Goal: Information Seeking & Learning: Learn about a topic

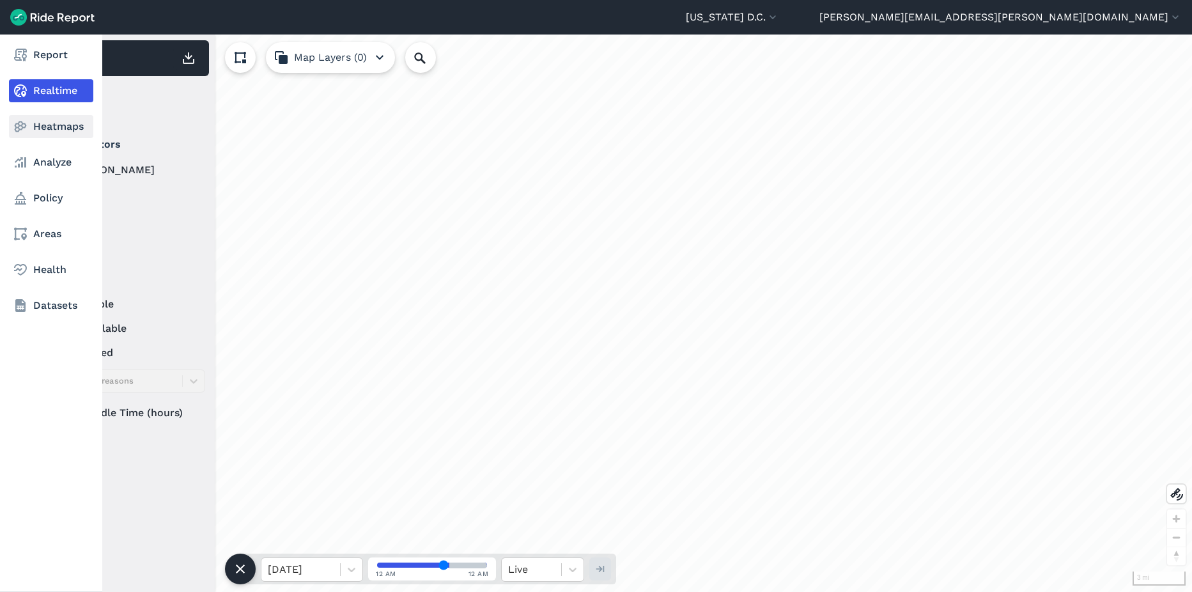
click at [45, 121] on link "Heatmaps" at bounding box center [51, 126] width 84 height 23
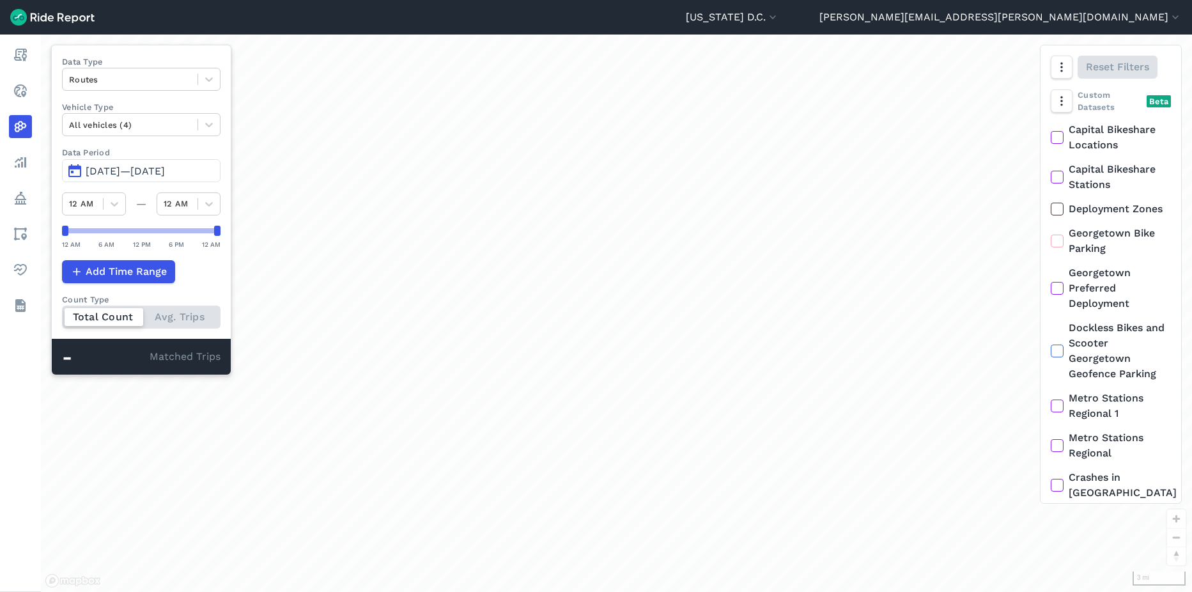
click at [165, 169] on span "Jun 29, 2025—Sep 27, 2025" at bounding box center [125, 171] width 79 height 12
click at [127, 181] on button "Jun 29, 2025—Sep 26, 2025" at bounding box center [141, 170] width 158 height 23
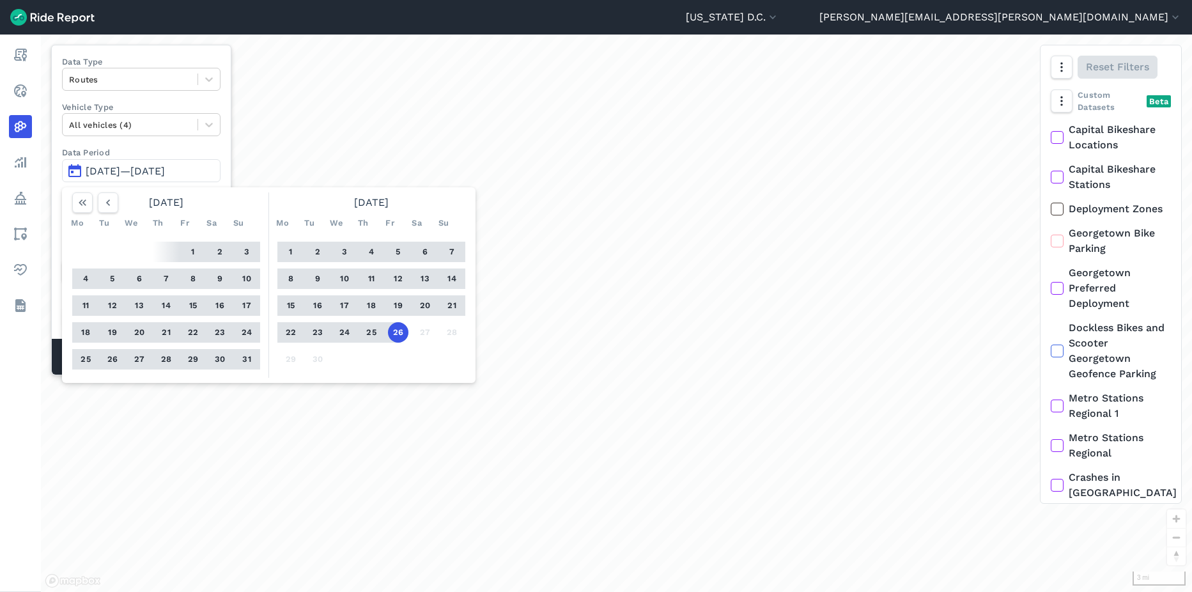
click at [289, 307] on button "15" at bounding box center [291, 305] width 20 height 20
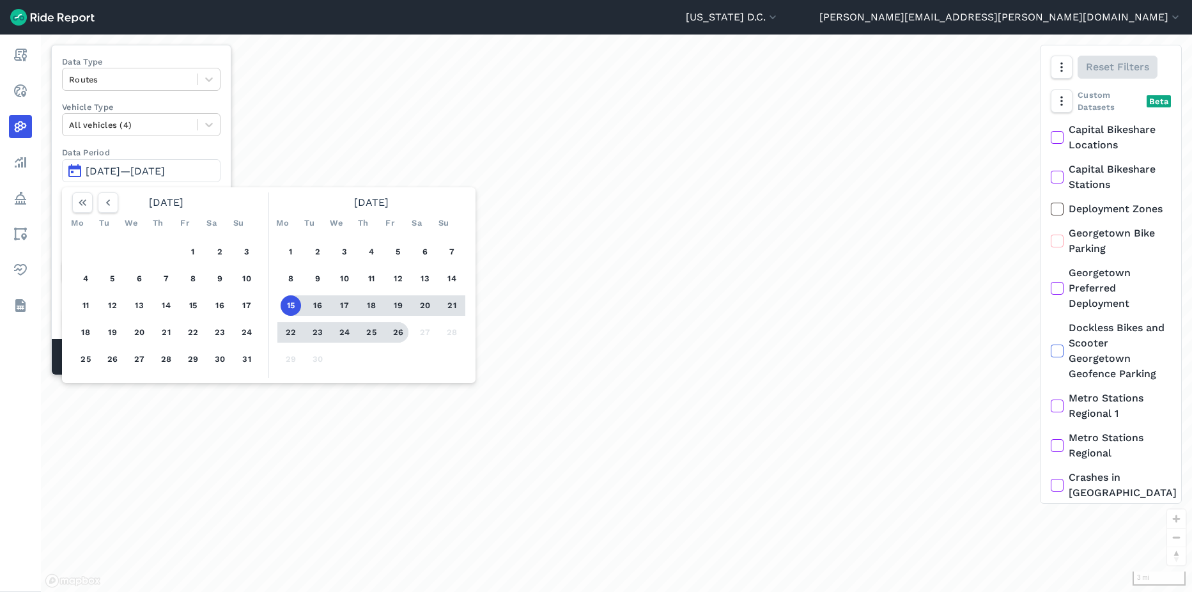
click at [397, 334] on button "26" at bounding box center [398, 332] width 20 height 20
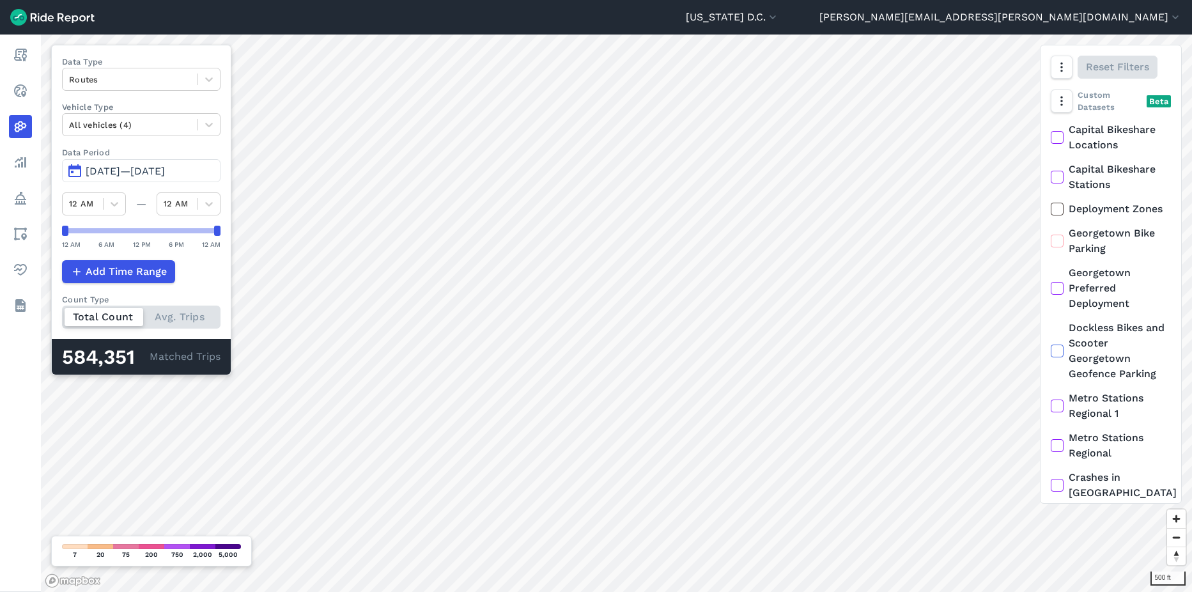
click at [182, 91] on div "Data Type Routes Vehicle Type All vehicles (4) Data Period Sep 15, 2025—Sep 26,…" at bounding box center [141, 210] width 180 height 330
click at [181, 85] on div at bounding box center [130, 79] width 122 height 15
click at [139, 154] on div "Curb Events" at bounding box center [141, 155] width 158 height 22
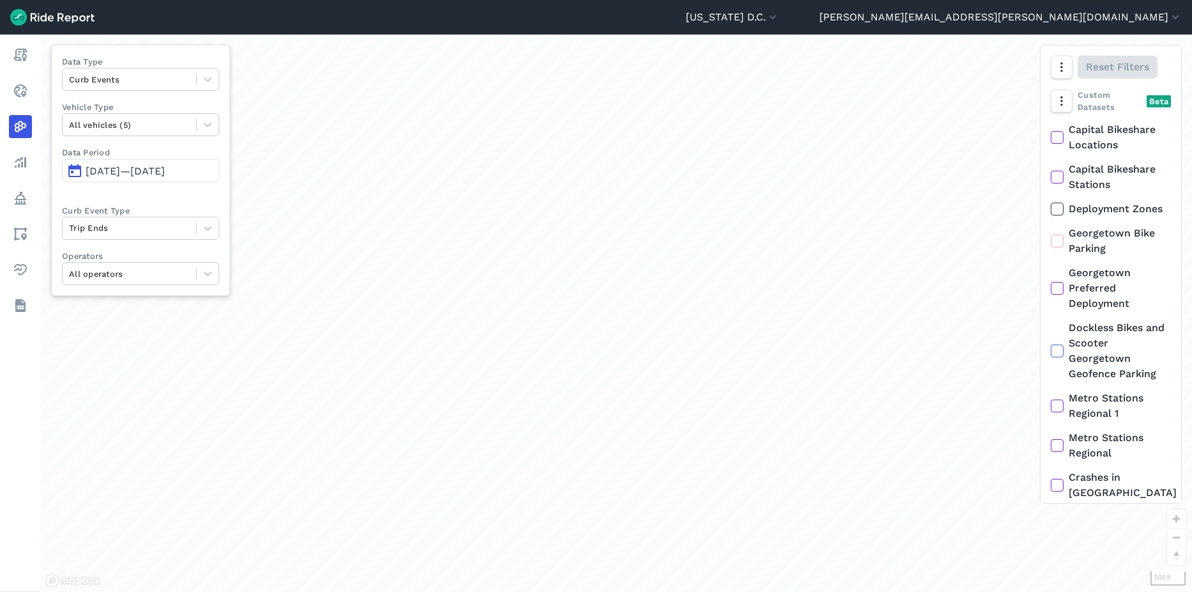
click at [155, 169] on span "Sep 15, 2025—Sep 26, 2025" at bounding box center [125, 171] width 79 height 12
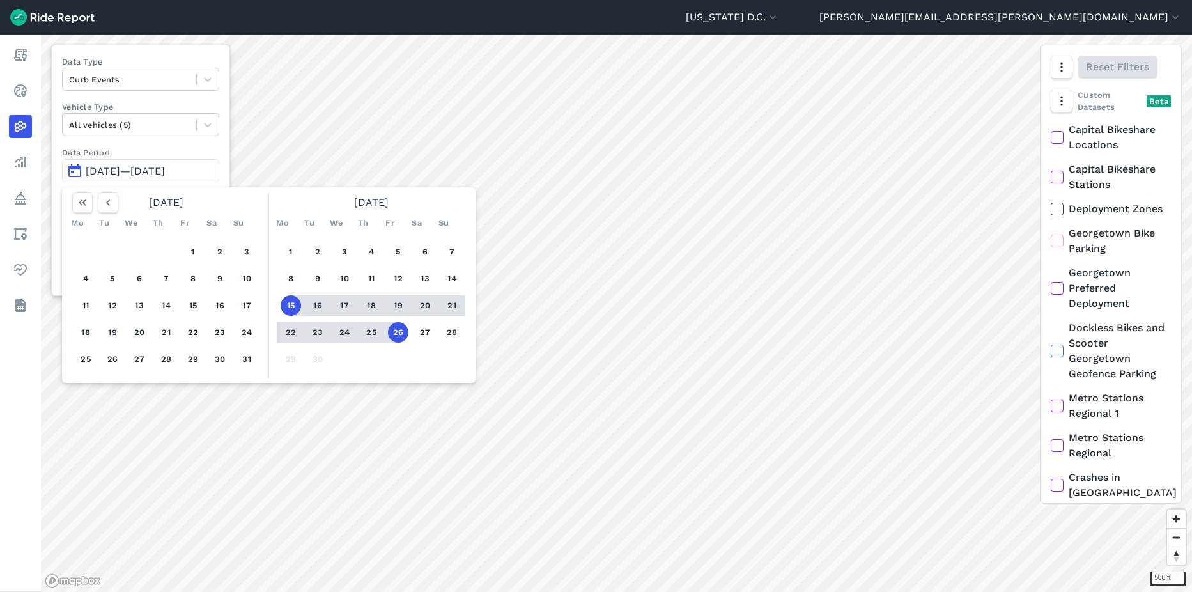
click at [158, 174] on span "Sep 15, 2025—Sep 26, 2025" at bounding box center [125, 171] width 79 height 12
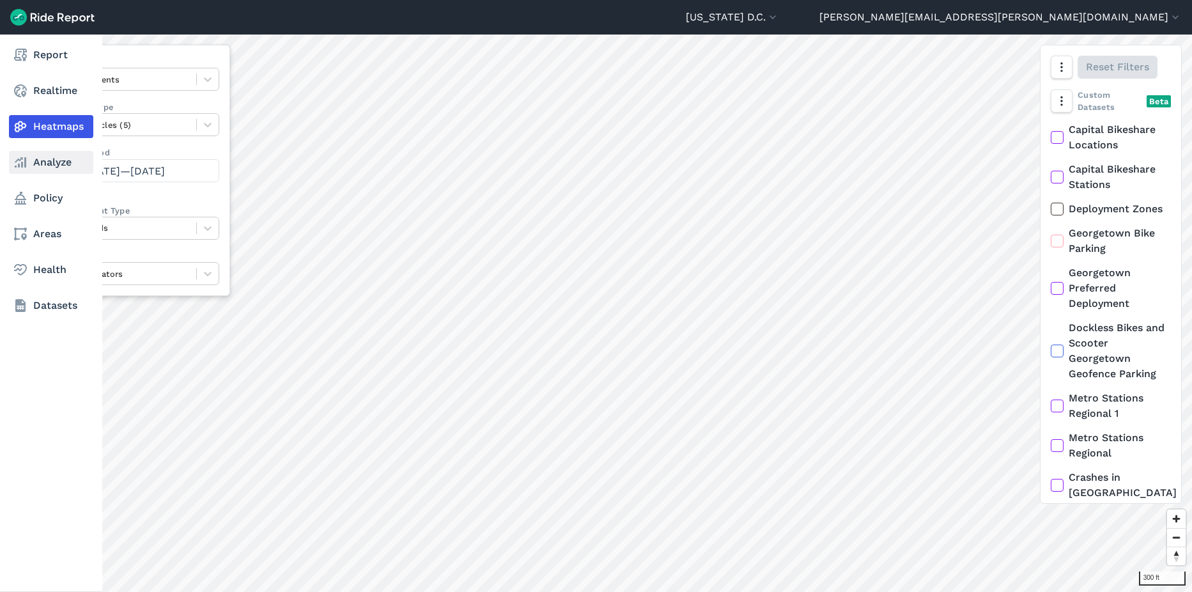
click at [54, 162] on link "Analyze" at bounding box center [51, 162] width 84 height 23
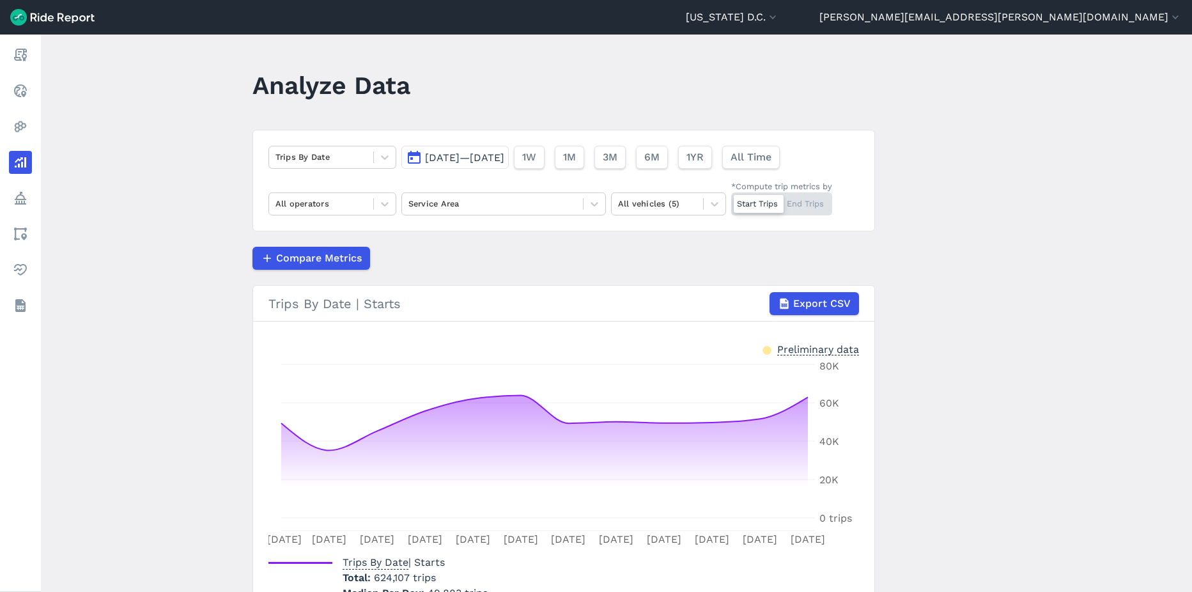
click at [504, 155] on span "Sep 15, 2025—Sep 26, 2025" at bounding box center [464, 157] width 79 height 12
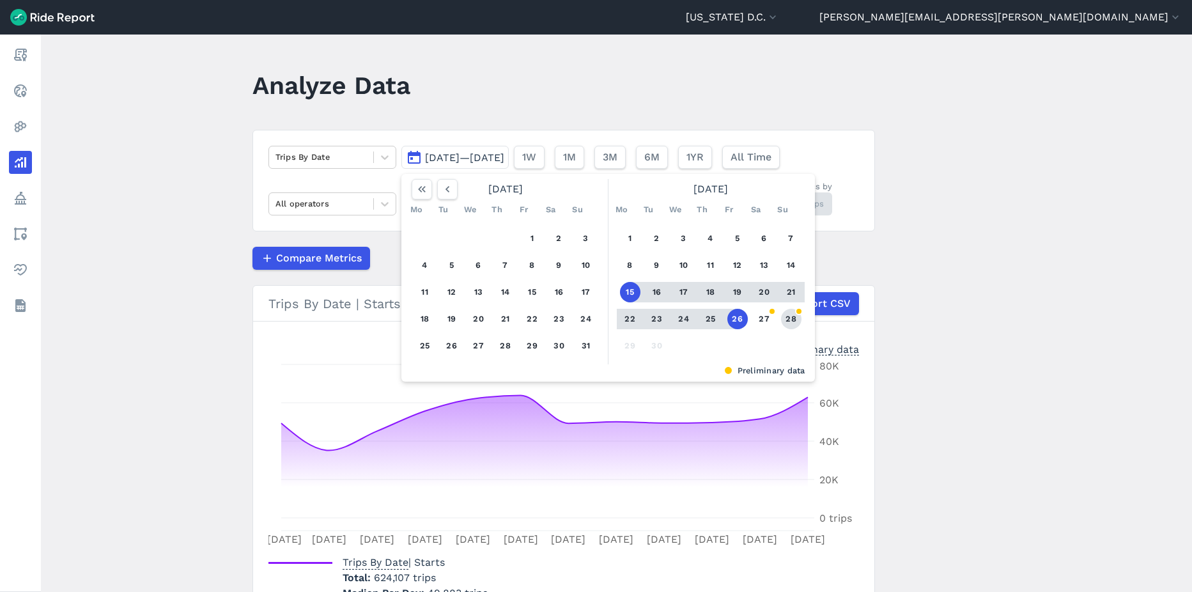
click at [791, 317] on button "28" at bounding box center [791, 319] width 20 height 20
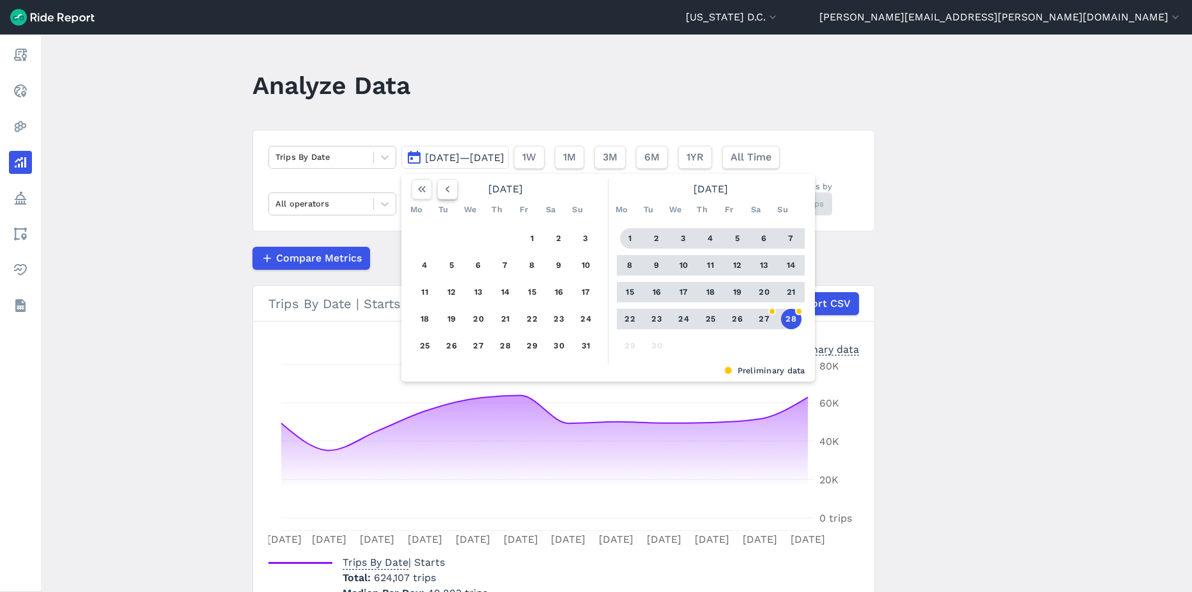
click at [445, 191] on use "button" at bounding box center [447, 189] width 4 height 6
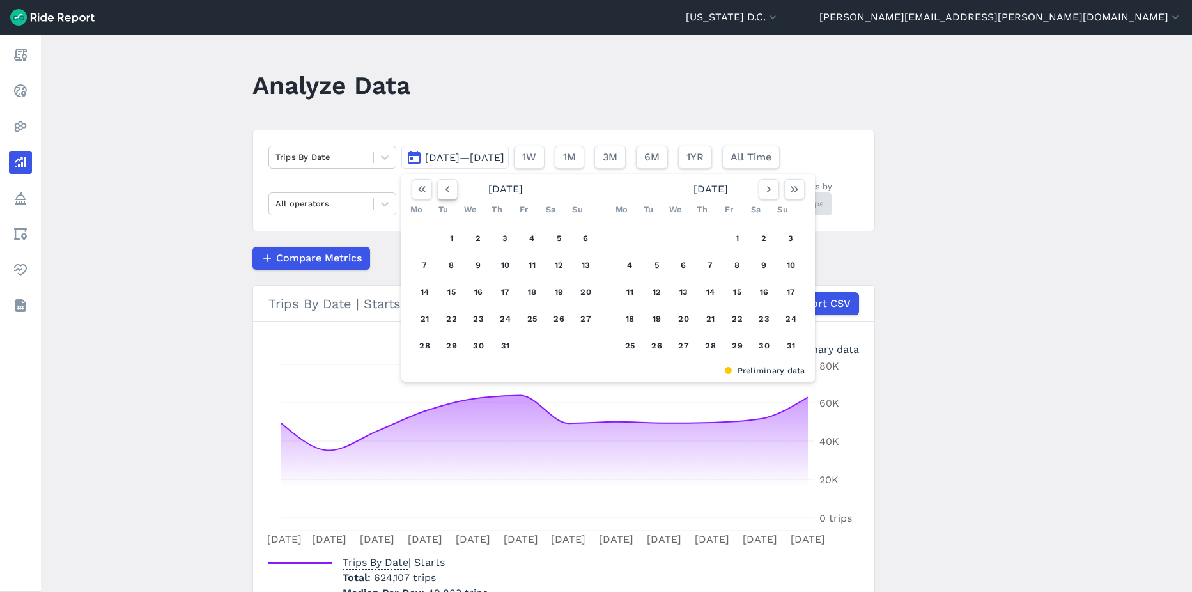
click at [445, 191] on use "button" at bounding box center [447, 189] width 4 height 6
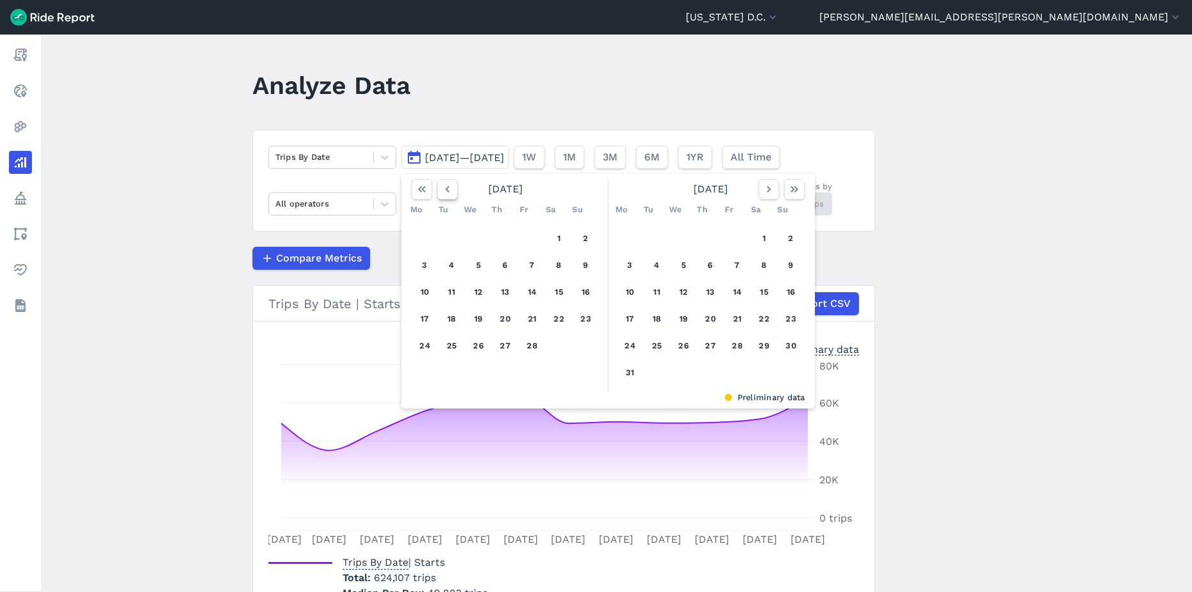
click at [445, 191] on use "button" at bounding box center [447, 189] width 4 height 6
click at [447, 192] on use "button" at bounding box center [447, 189] width 4 height 6
click at [446, 204] on div "Tu" at bounding box center [443, 209] width 20 height 20
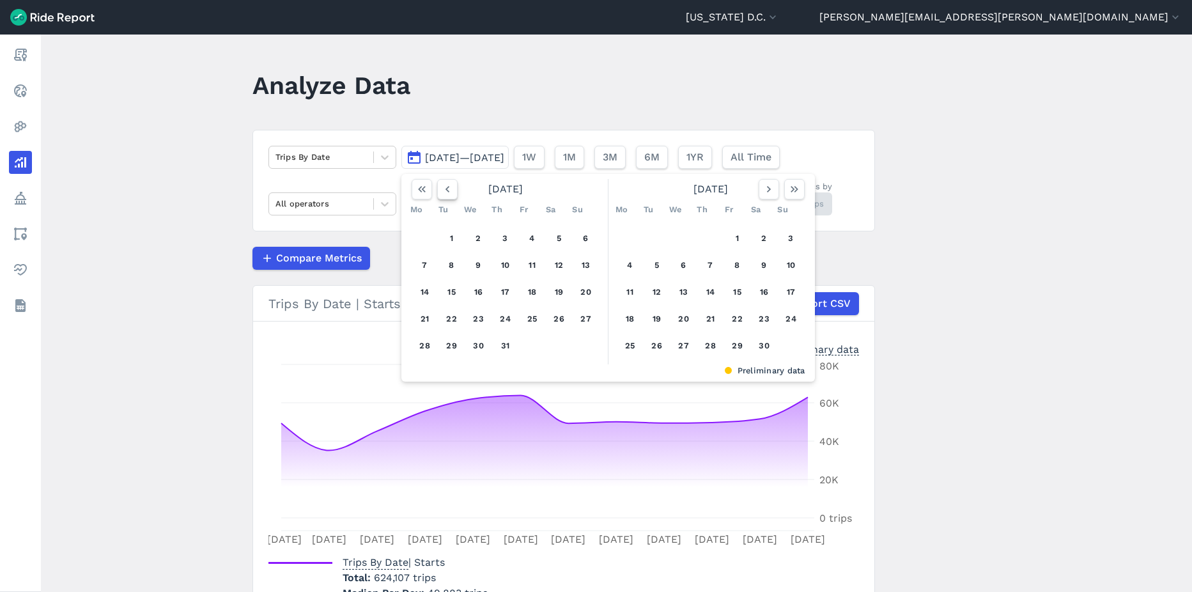
click at [447, 196] on button "button" at bounding box center [447, 189] width 20 height 20
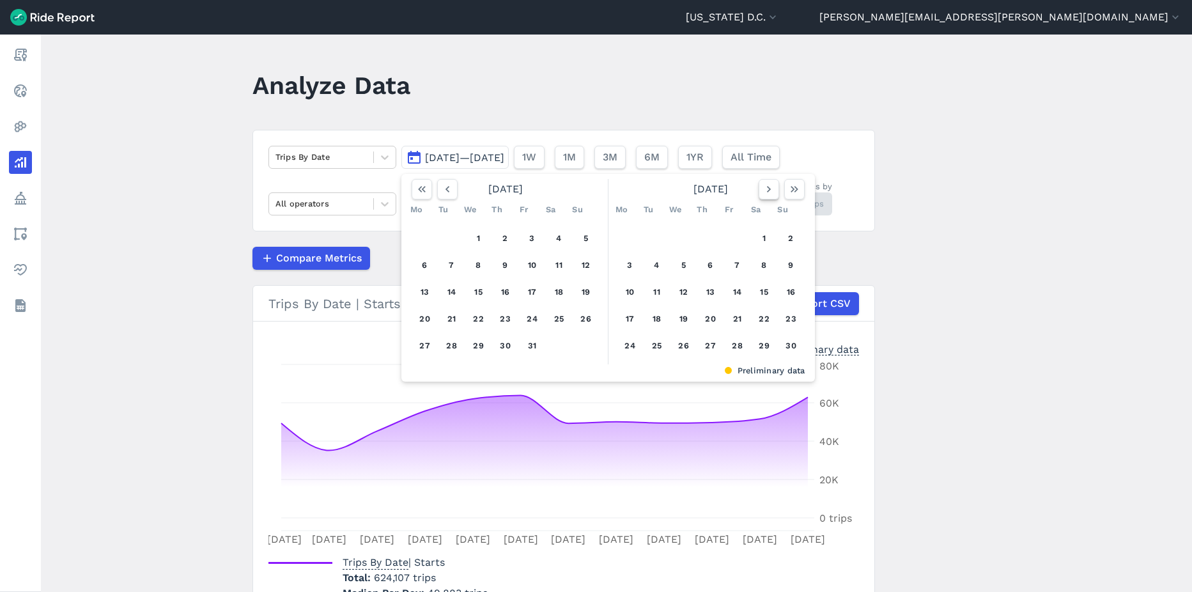
click at [768, 192] on icon "button" at bounding box center [768, 189] width 13 height 13
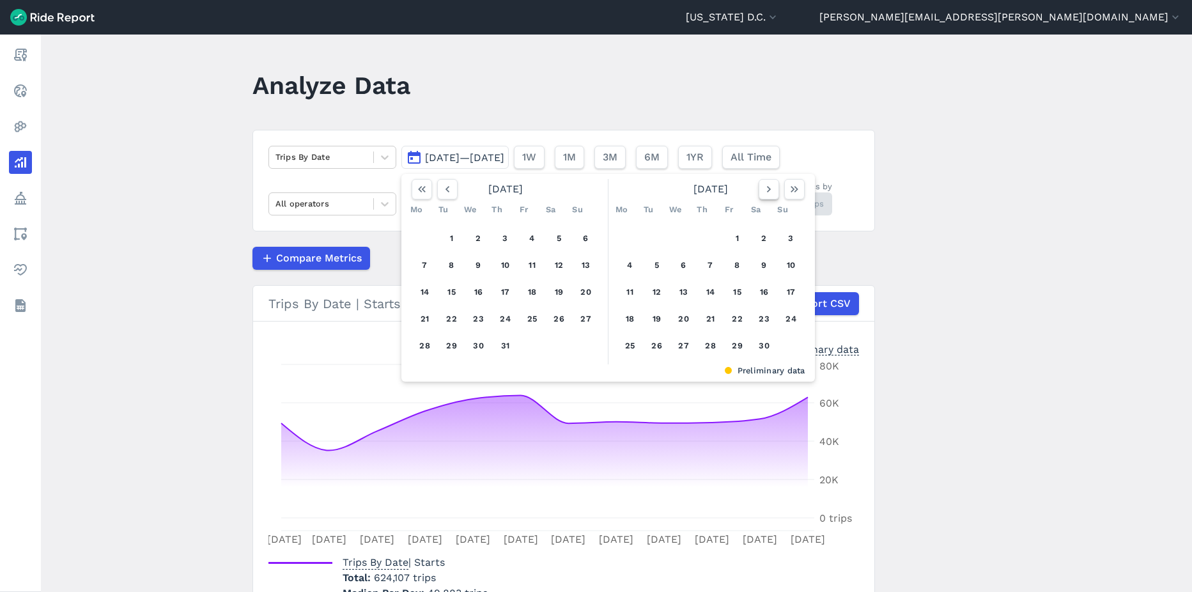
click at [768, 192] on icon "button" at bounding box center [768, 189] width 13 height 13
click at [767, 192] on icon "button" at bounding box center [768, 189] width 13 height 13
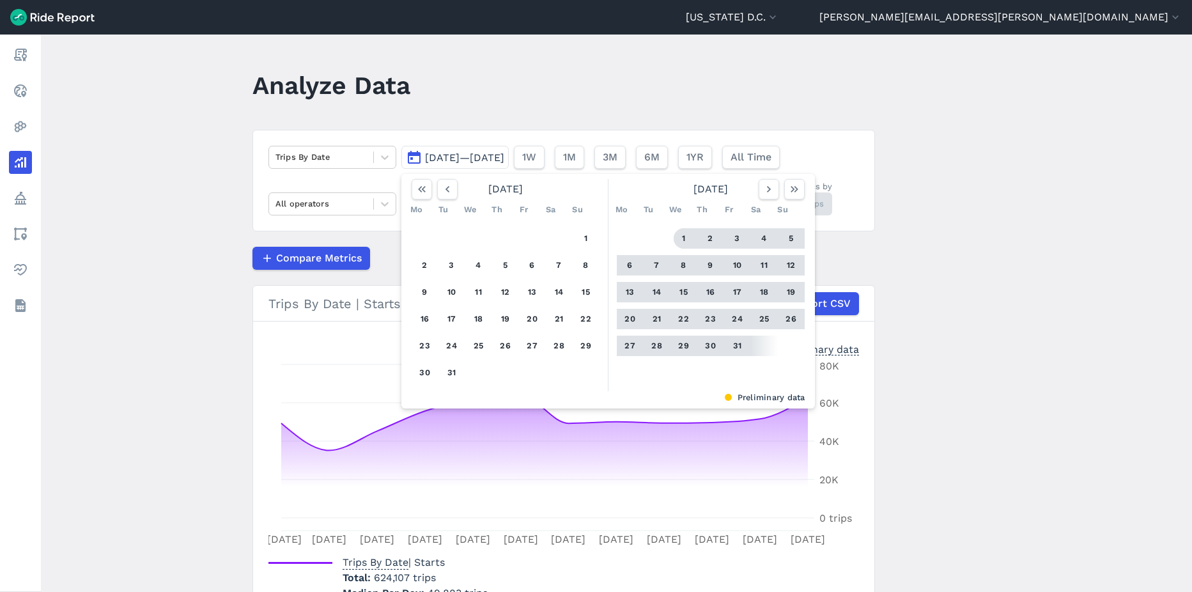
click at [684, 242] on button "1" at bounding box center [684, 238] width 20 height 20
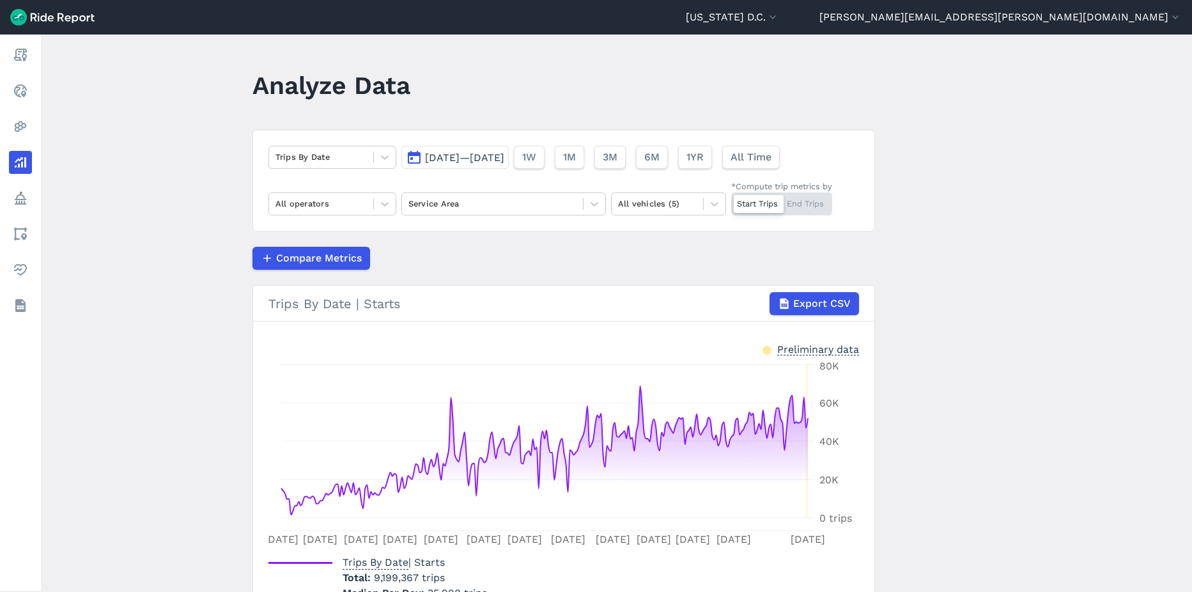
click at [504, 159] on span "Jan 1, 2025—Sep 28, 2025" at bounding box center [464, 157] width 79 height 12
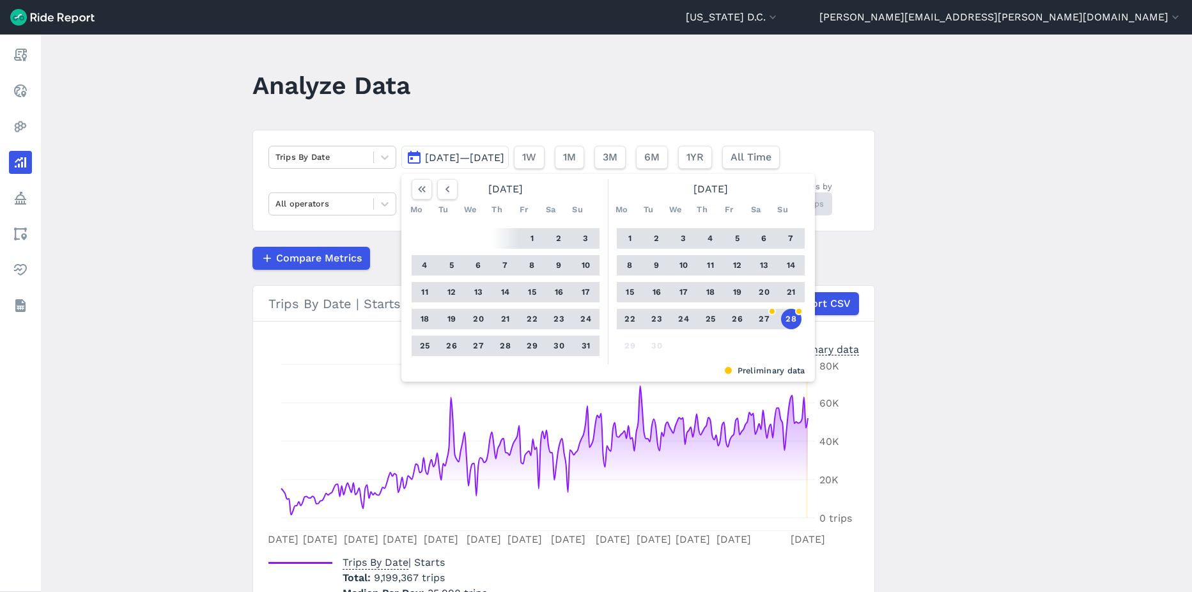
click at [622, 103] on header "Analyze Data" at bounding box center [571, 89] width 638 height 49
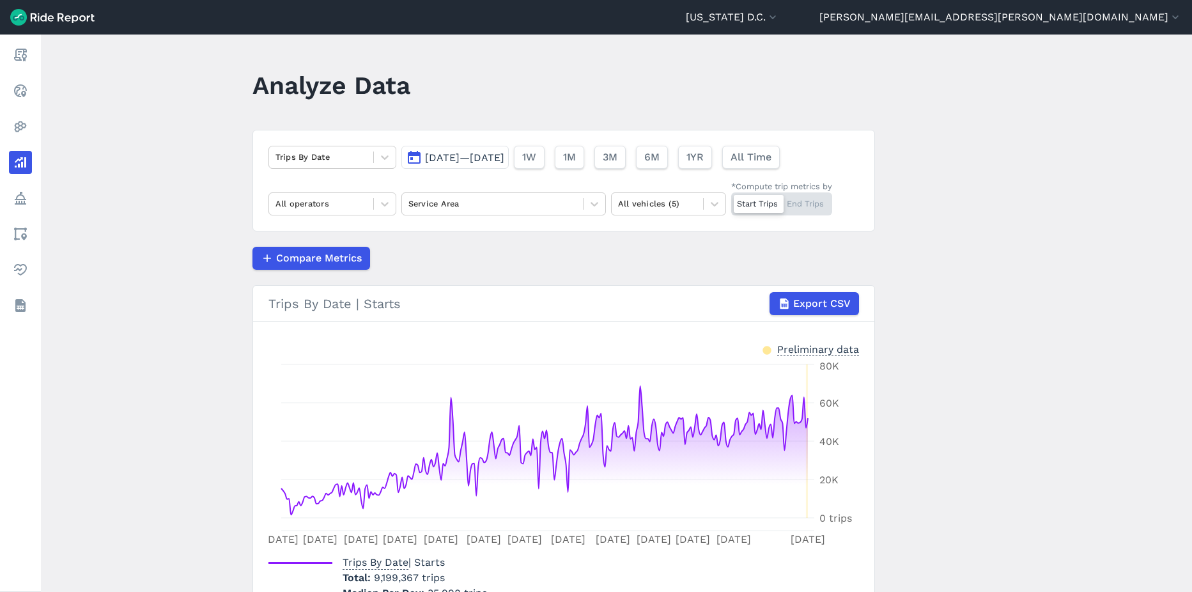
click at [491, 162] on span "Jan 1, 2025—Sep 28, 2025" at bounding box center [464, 157] width 79 height 12
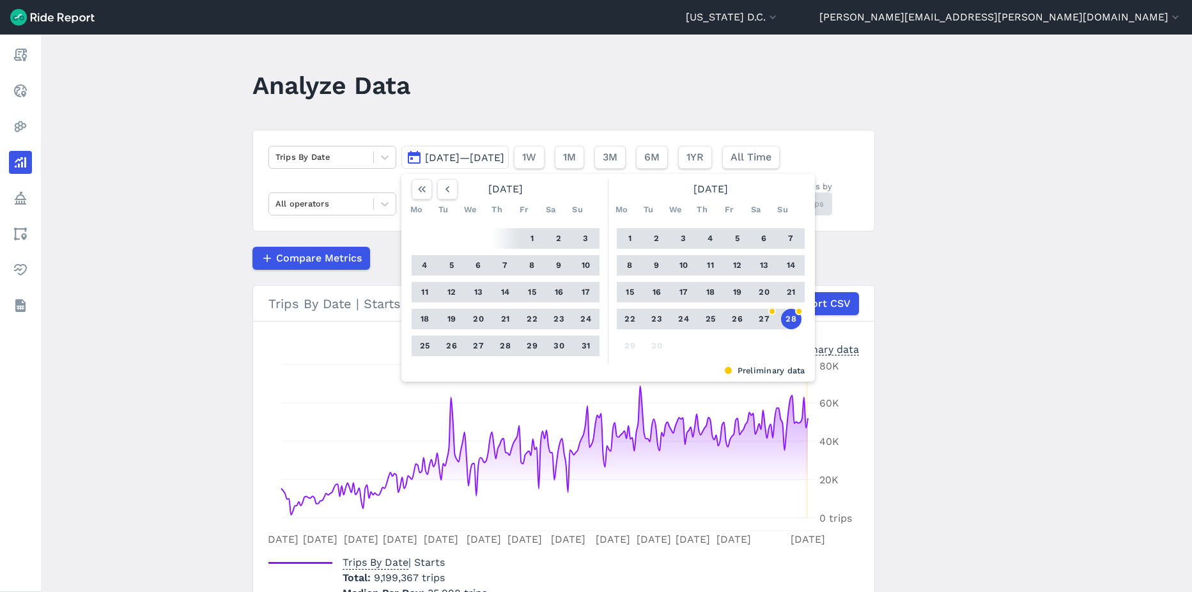
click at [1089, 321] on main "Analyze Data Trips By Date Jan 1, 2025—Sep 28, 2025 August 2025 Mo Tu We Th Fr …" at bounding box center [616, 313] width 1151 height 557
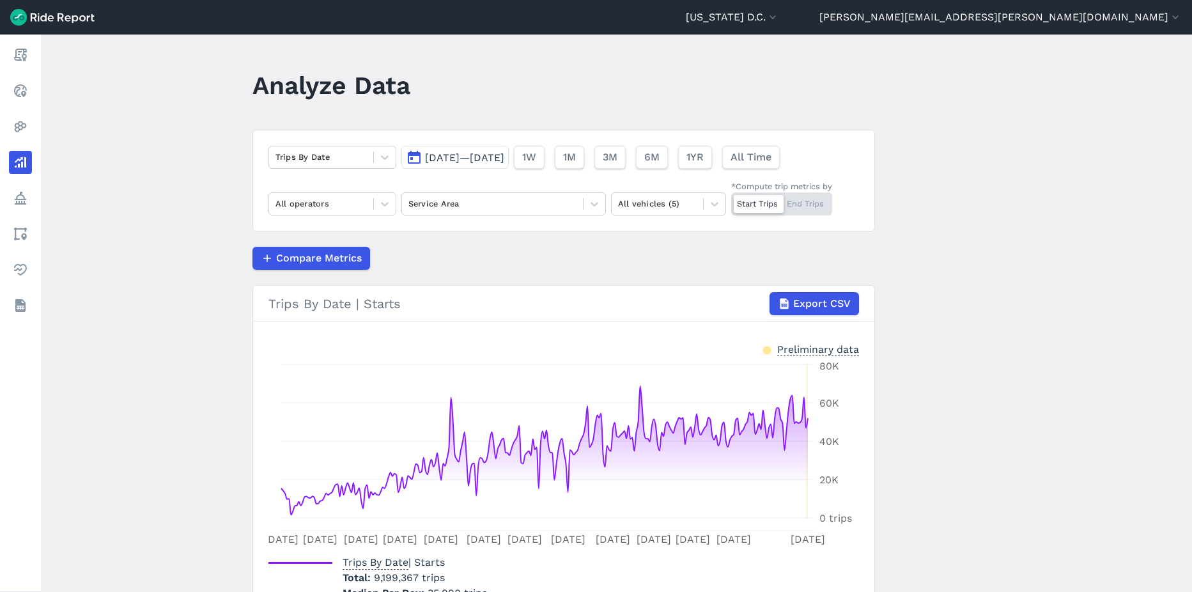
scroll to position [1, 0]
click at [461, 161] on span "Jan 1, 2025—Sep 28, 2025" at bounding box center [464, 157] width 79 height 12
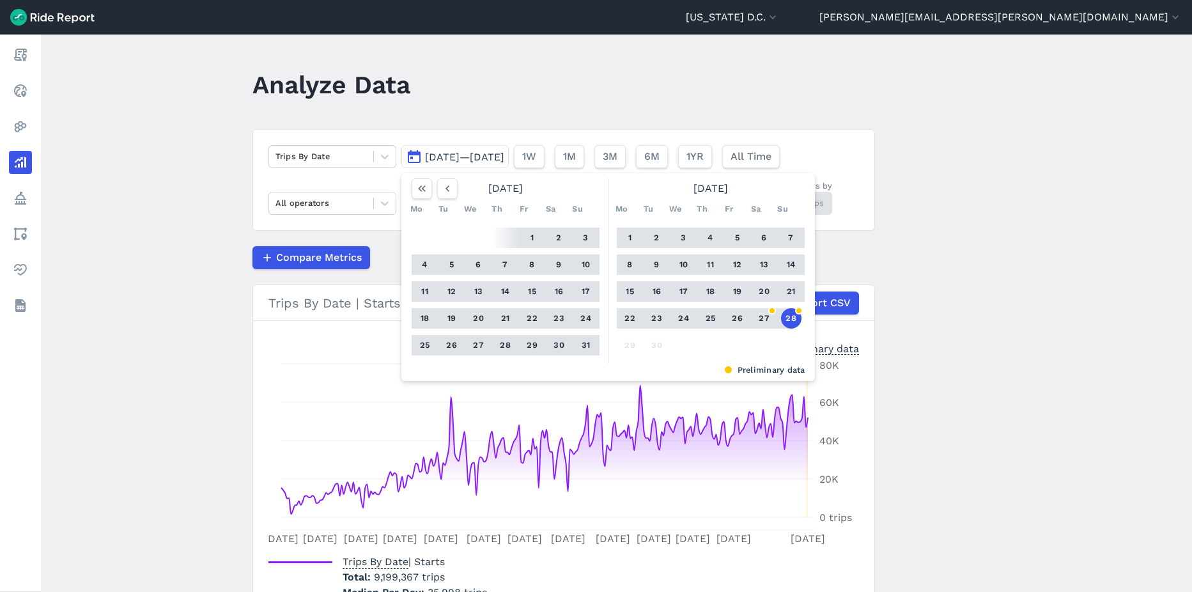
click at [532, 241] on button "1" at bounding box center [532, 237] width 20 height 20
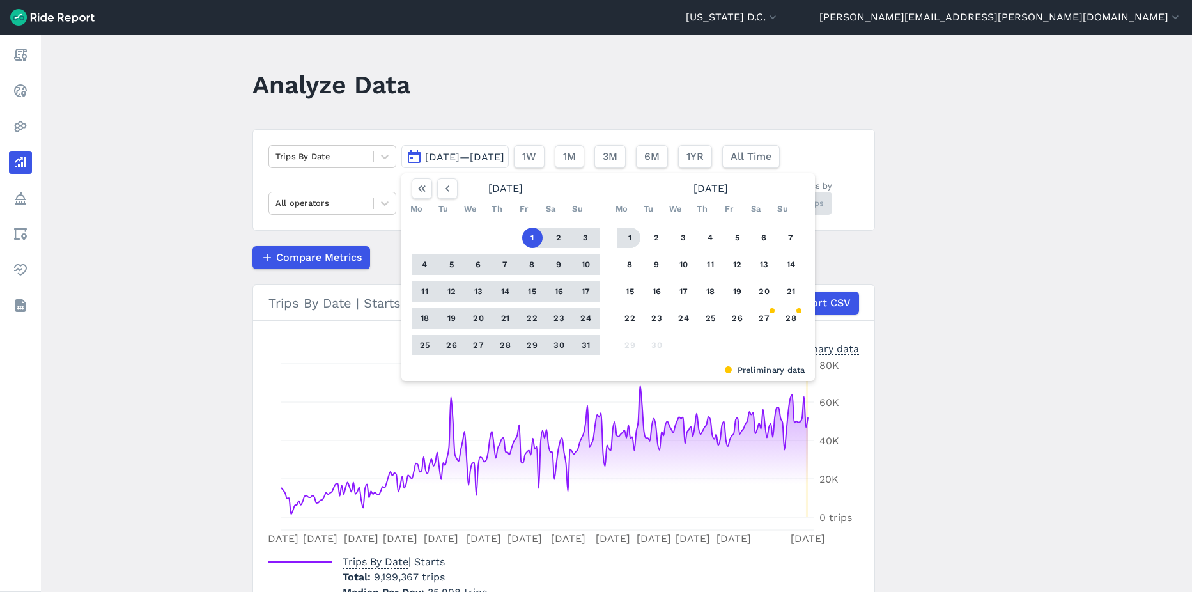
click at [624, 241] on button "1" at bounding box center [630, 237] width 20 height 20
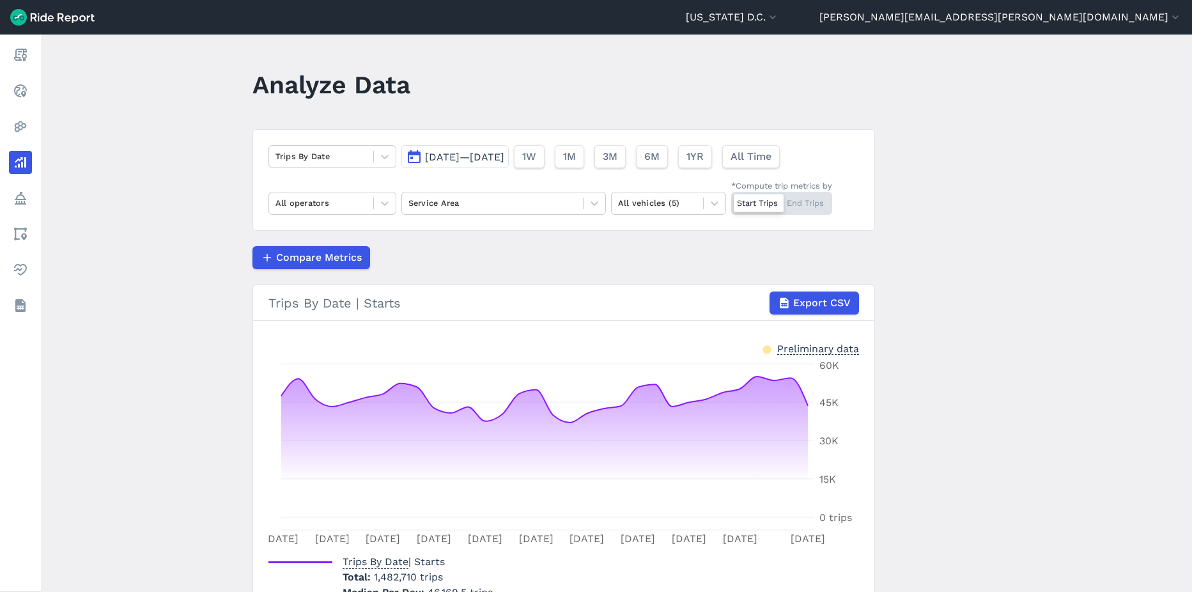
click at [460, 156] on span "Aug 1, 2025—Sep 1, 2025" at bounding box center [464, 157] width 79 height 12
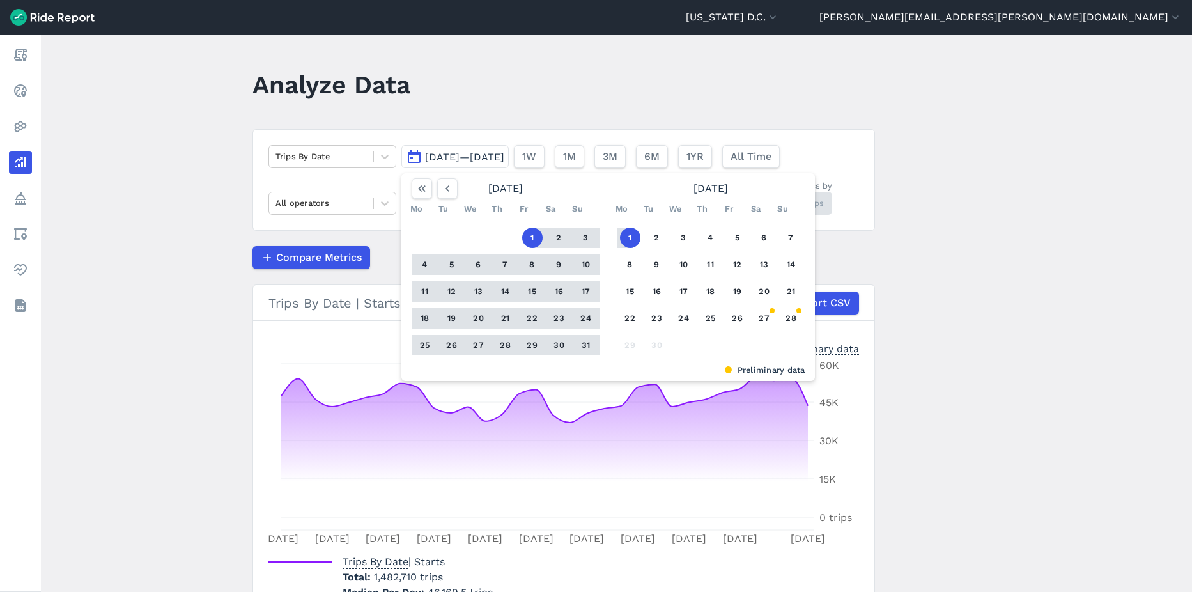
click at [624, 240] on button "1" at bounding box center [630, 237] width 20 height 20
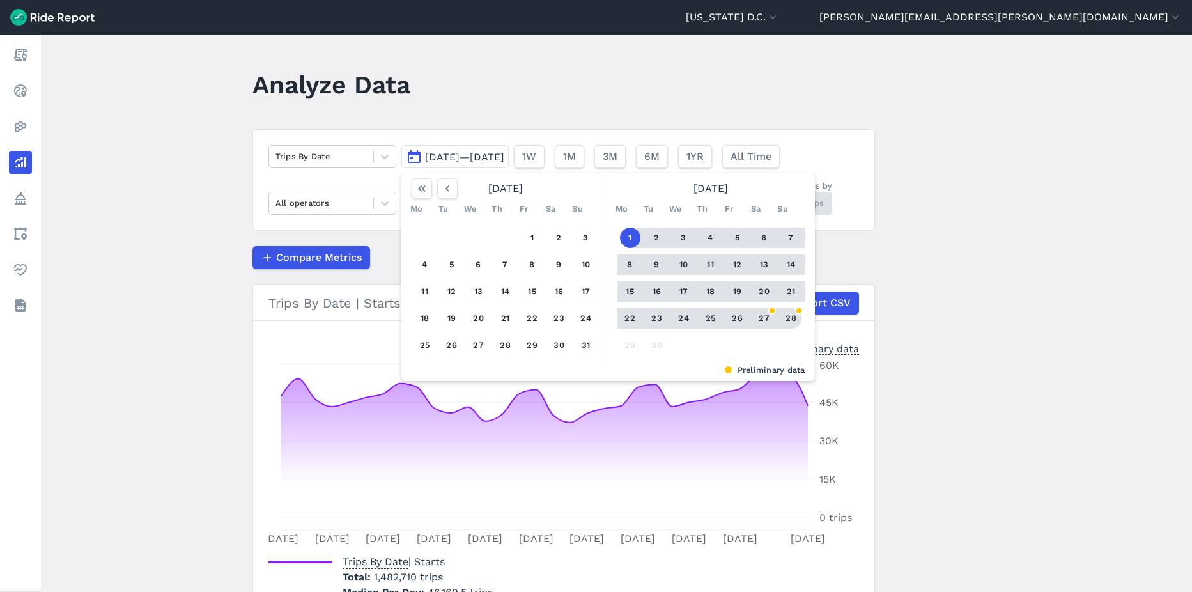
click at [785, 318] on button "28" at bounding box center [791, 318] width 20 height 20
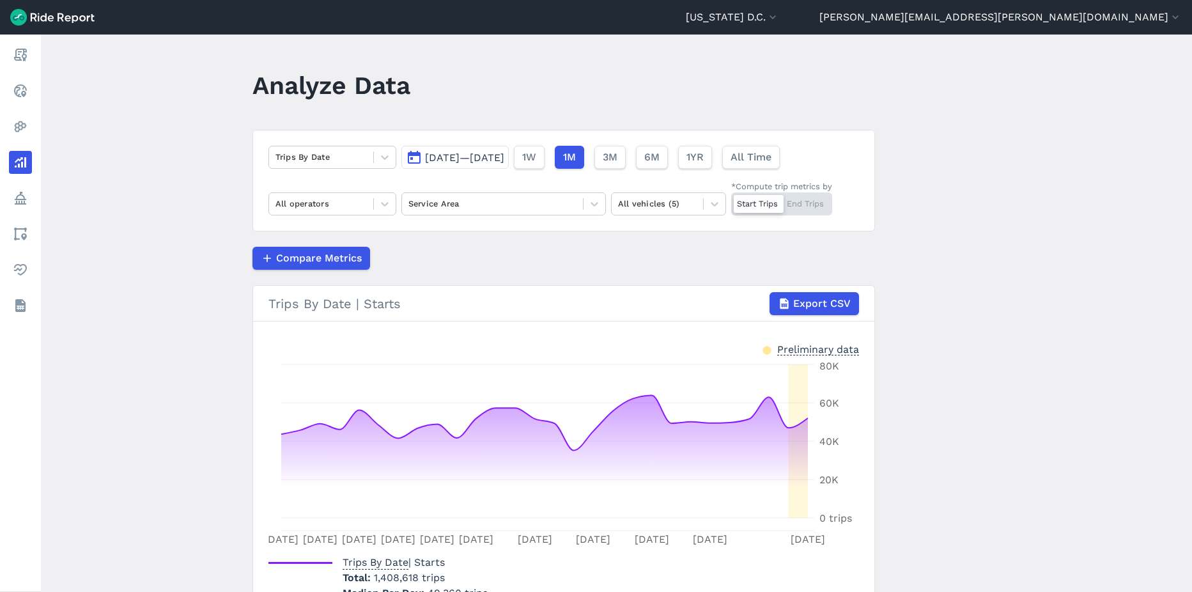
scroll to position [71, 0]
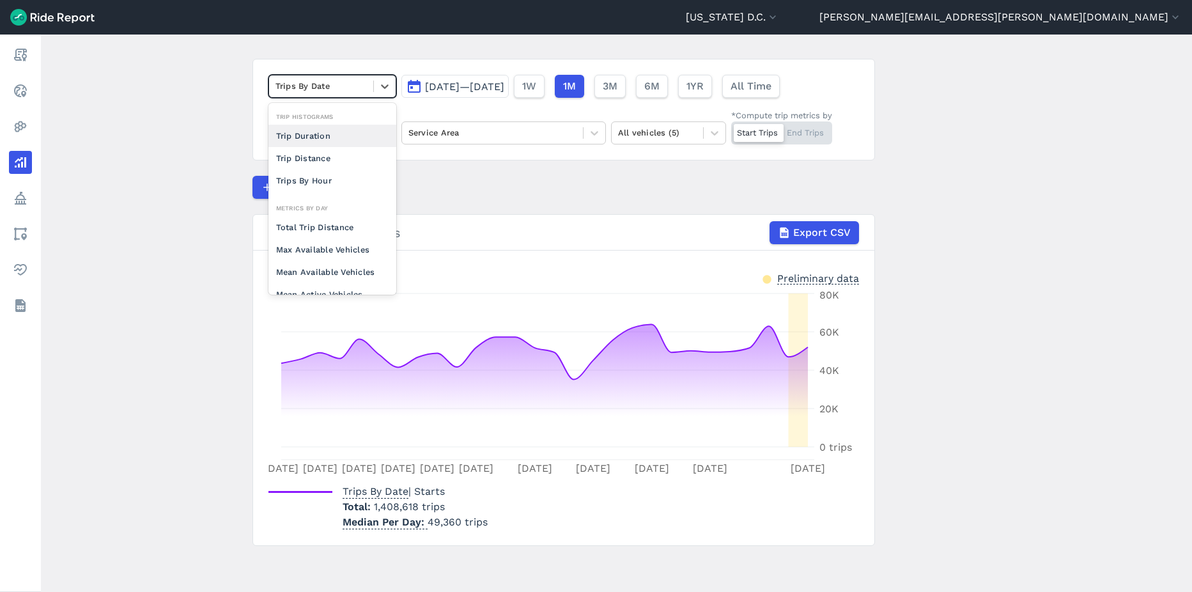
click at [368, 89] on div "Trips By Date" at bounding box center [321, 86] width 104 height 20
click at [219, 134] on main "Analyze Data option Trip Duration focused, 0 of 2. 10 results available. Use Up…" at bounding box center [616, 313] width 1151 height 557
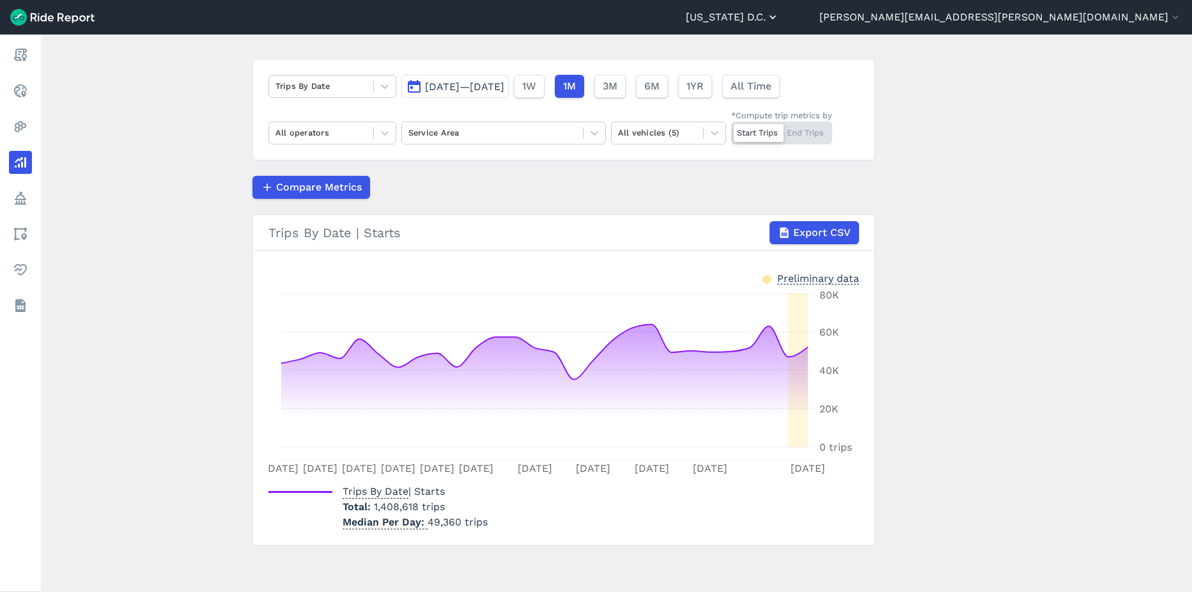
click at [779, 23] on button "[US_STATE] D.C." at bounding box center [732, 17] width 93 height 15
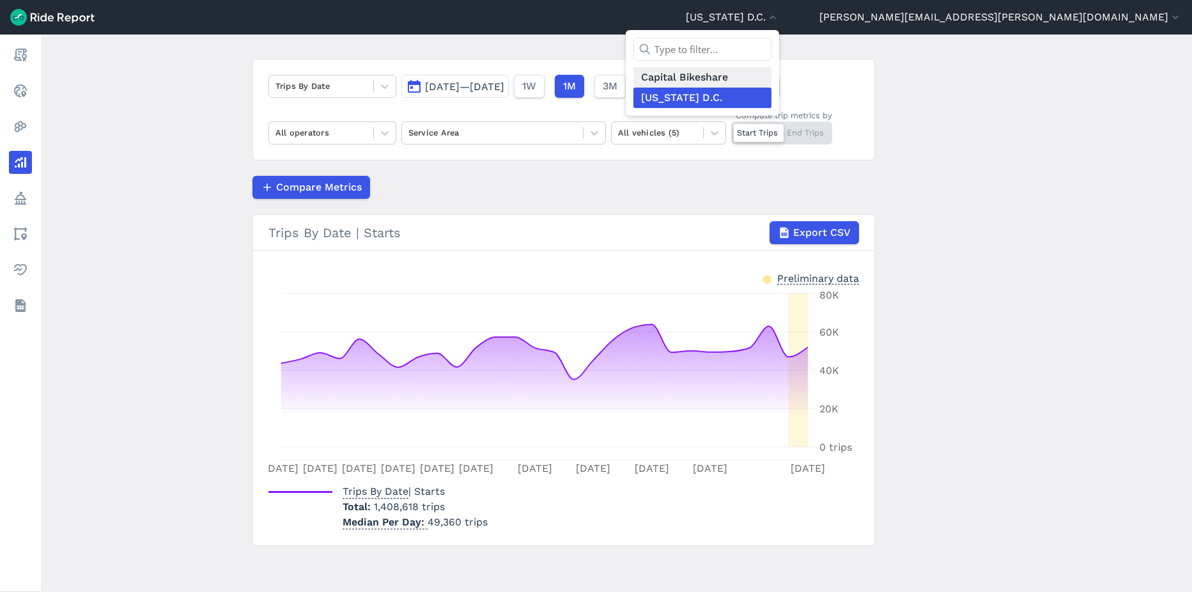
click at [771, 79] on link "Capital Bikeshare" at bounding box center [702, 77] width 138 height 20
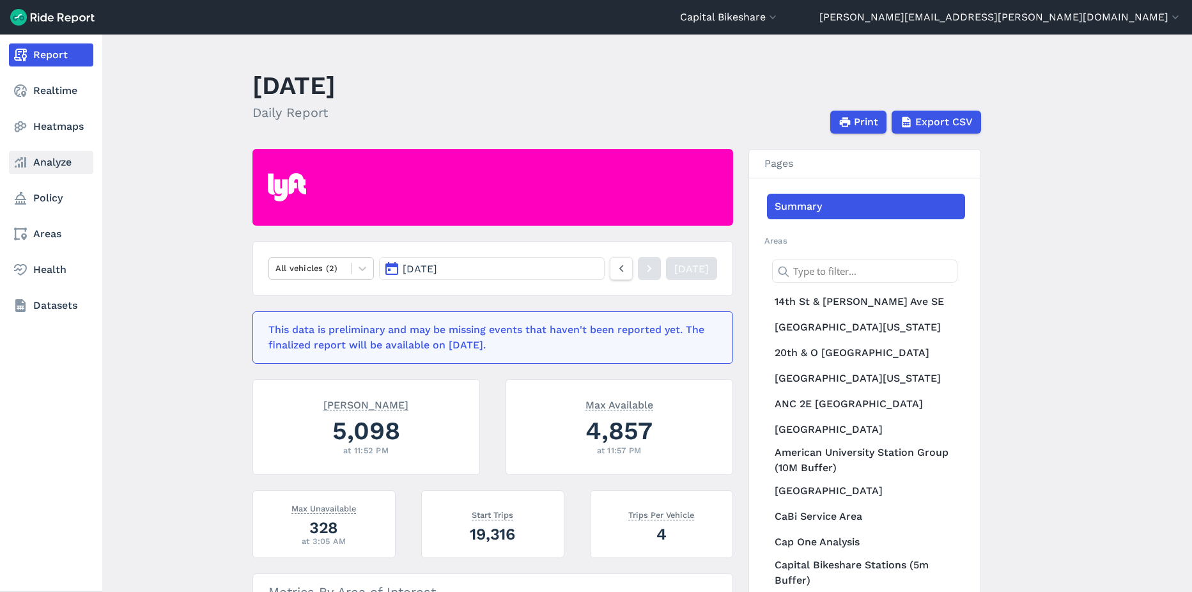
click at [29, 165] on link "Analyze" at bounding box center [51, 162] width 84 height 23
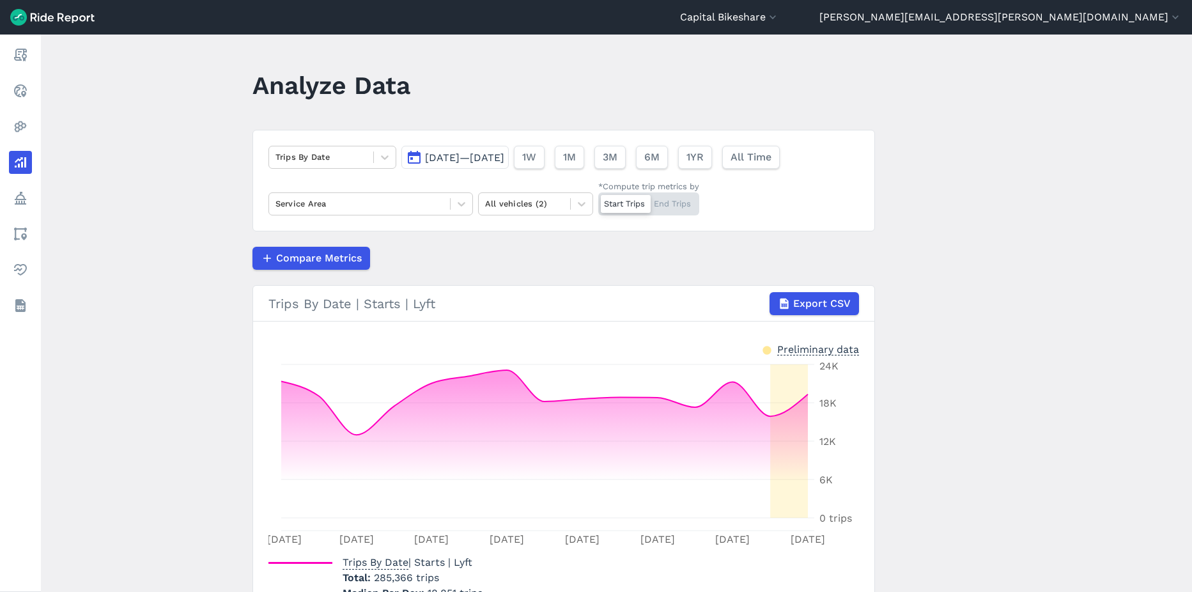
click at [507, 164] on button "Sep 14, 2025—Sep 28, 2025" at bounding box center [454, 157] width 107 height 23
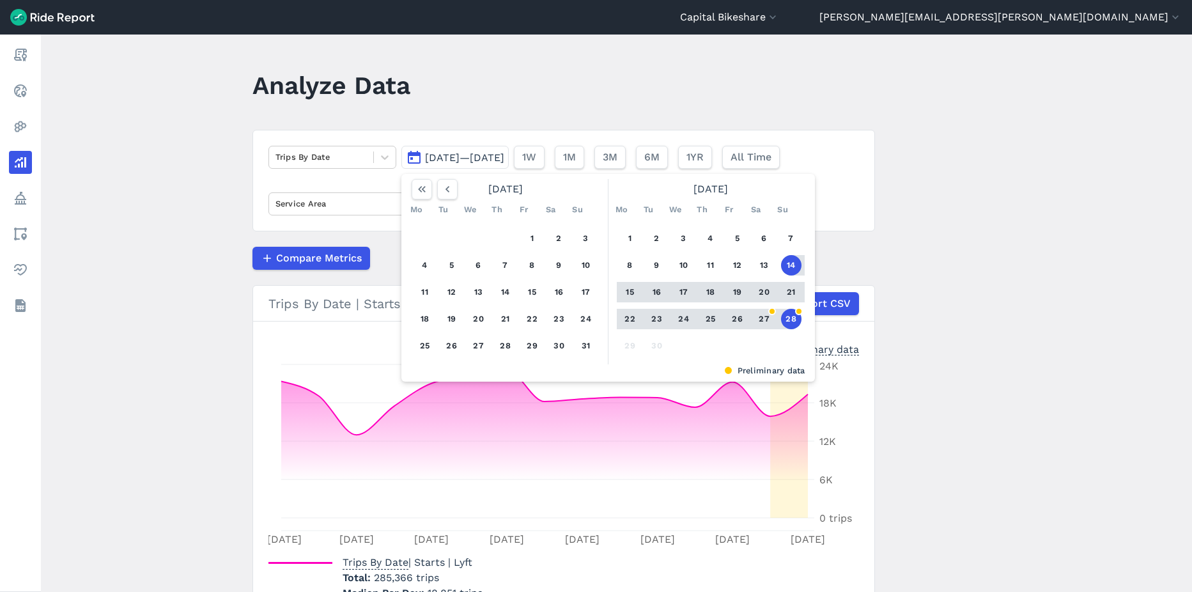
click at [791, 318] on button "28" at bounding box center [791, 319] width 20 height 20
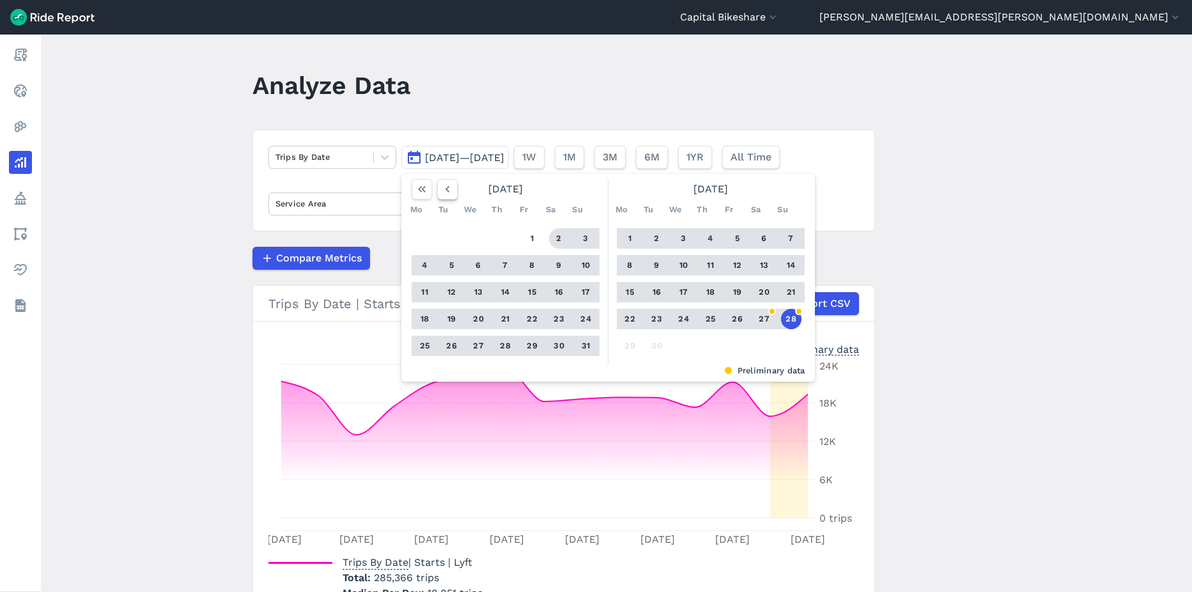
click at [452, 192] on button "button" at bounding box center [447, 189] width 20 height 20
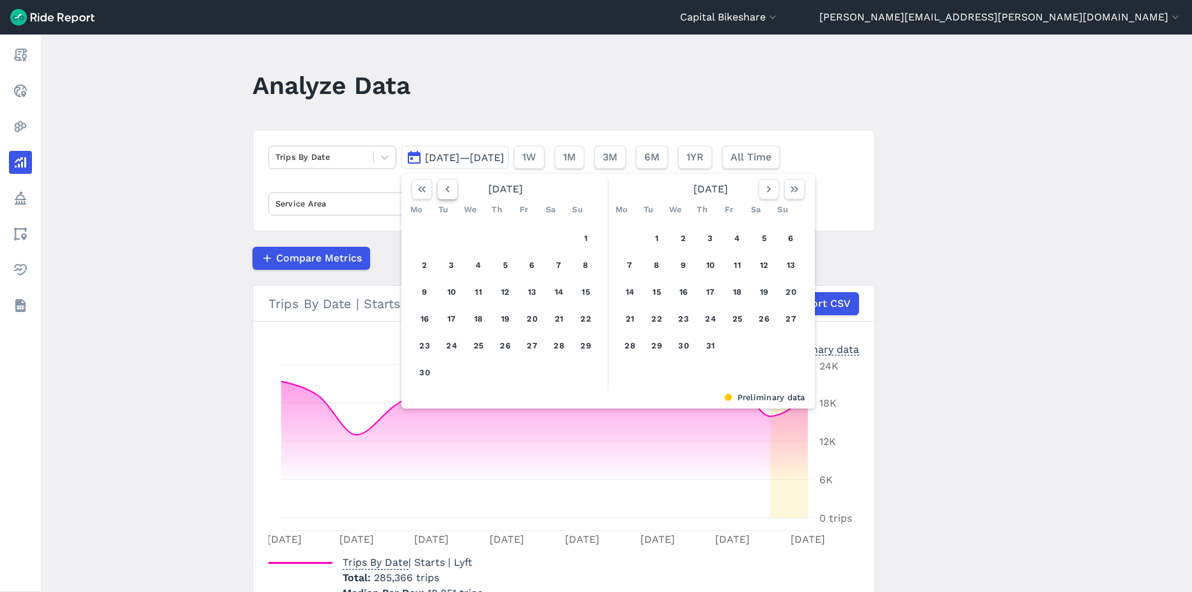
click at [452, 192] on button "button" at bounding box center [447, 189] width 20 height 20
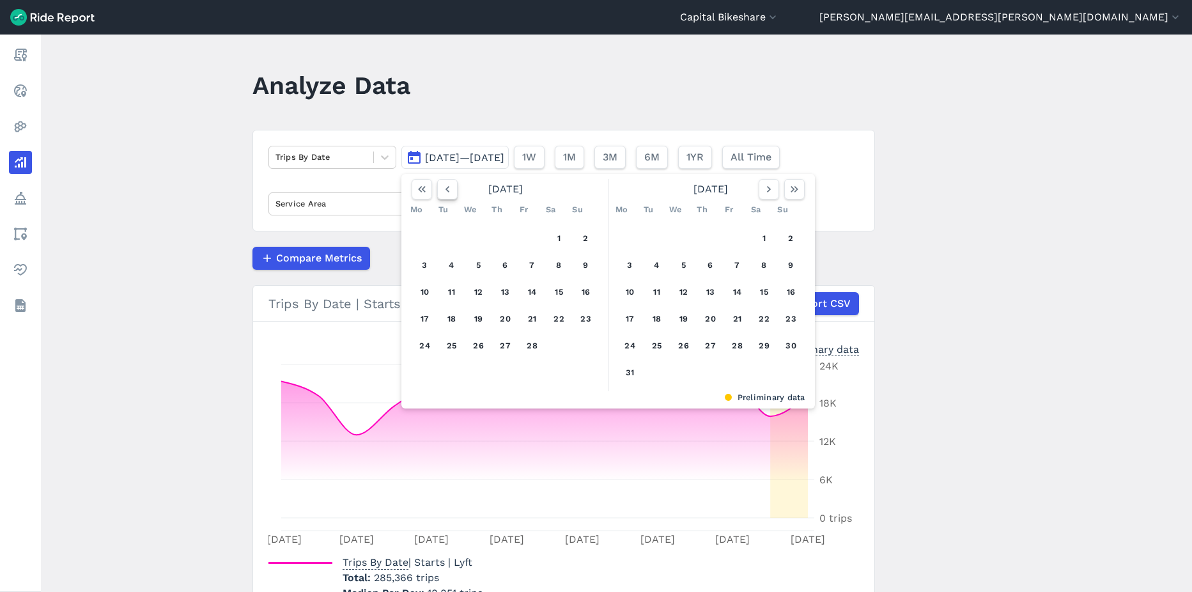
click at [452, 192] on button "button" at bounding box center [447, 189] width 20 height 20
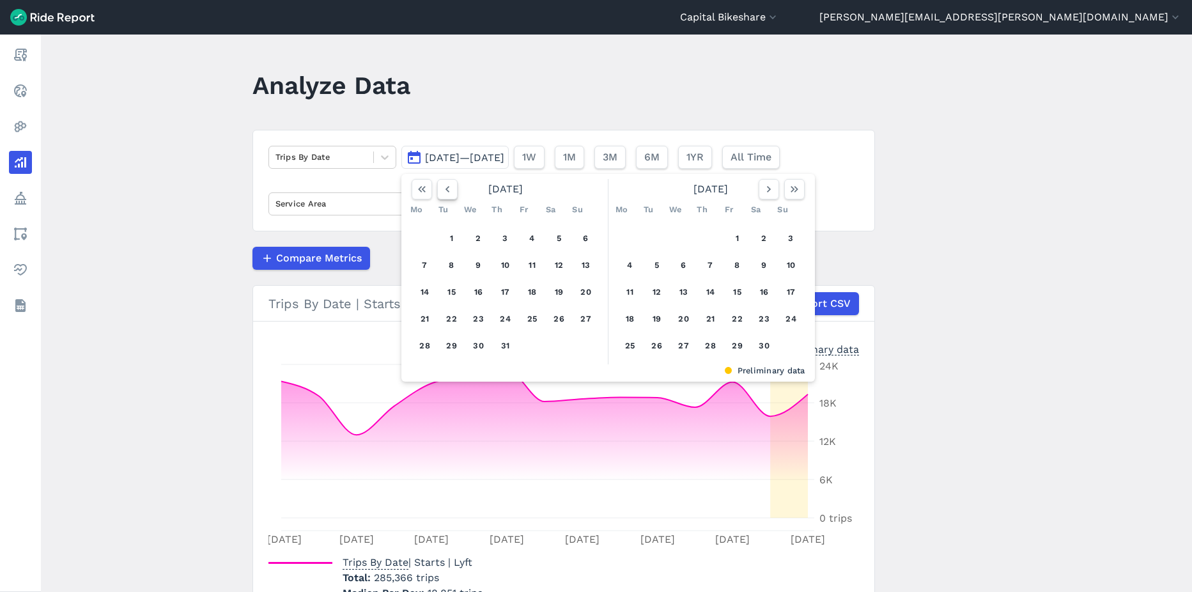
click at [452, 192] on button "button" at bounding box center [447, 189] width 20 height 20
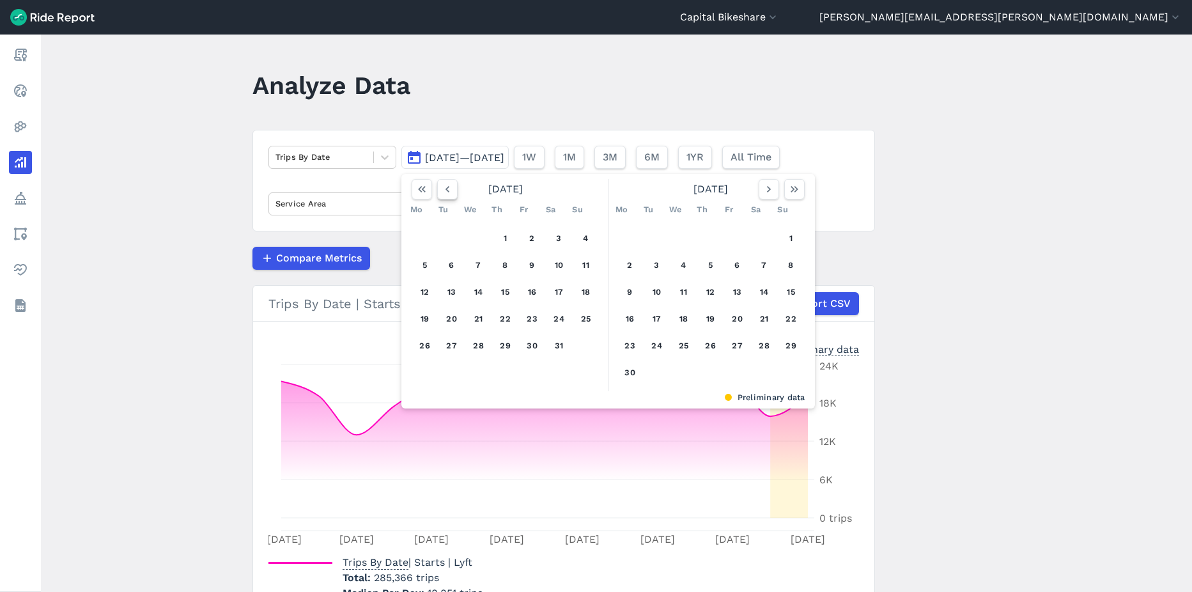
click at [452, 192] on button "button" at bounding box center [447, 189] width 20 height 20
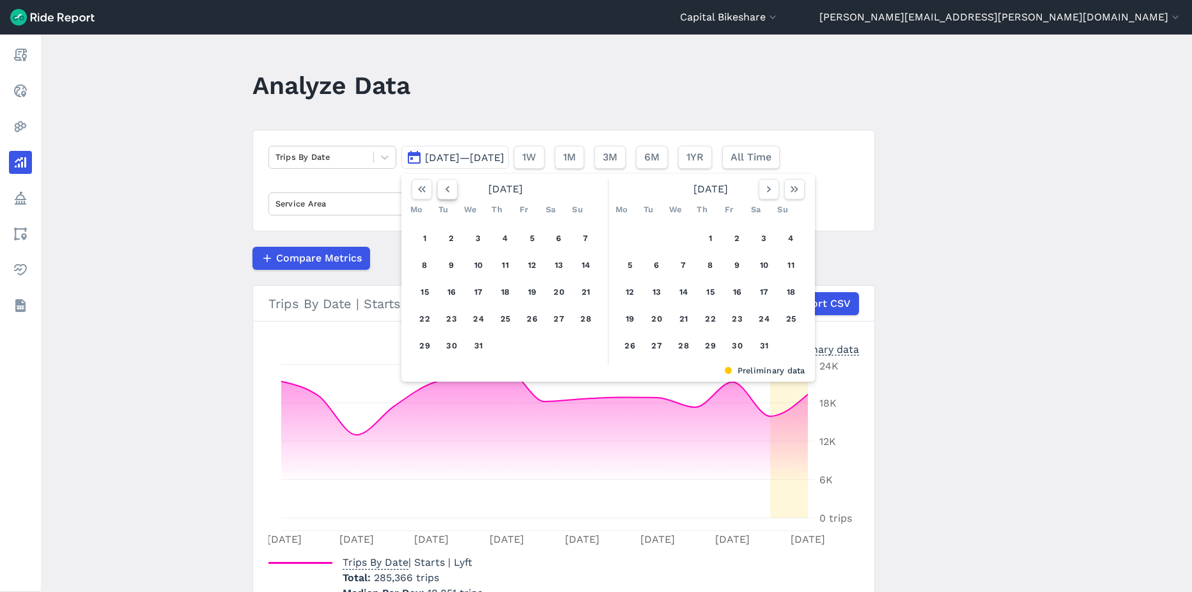
click at [452, 192] on button "button" at bounding box center [447, 189] width 20 height 20
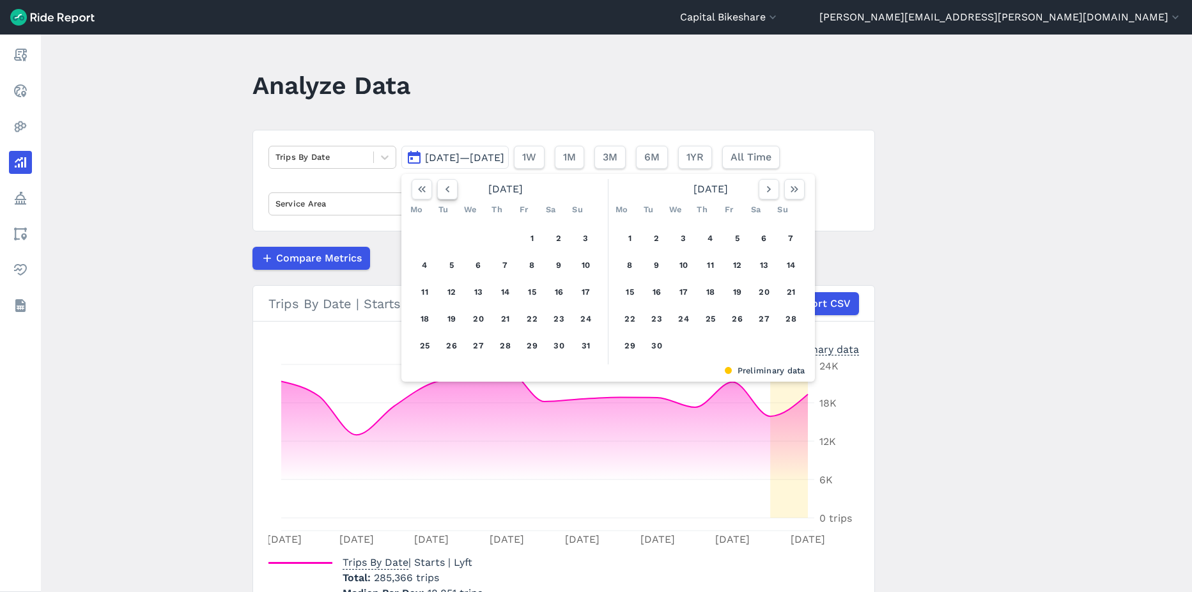
click at [452, 192] on button "button" at bounding box center [447, 189] width 20 height 20
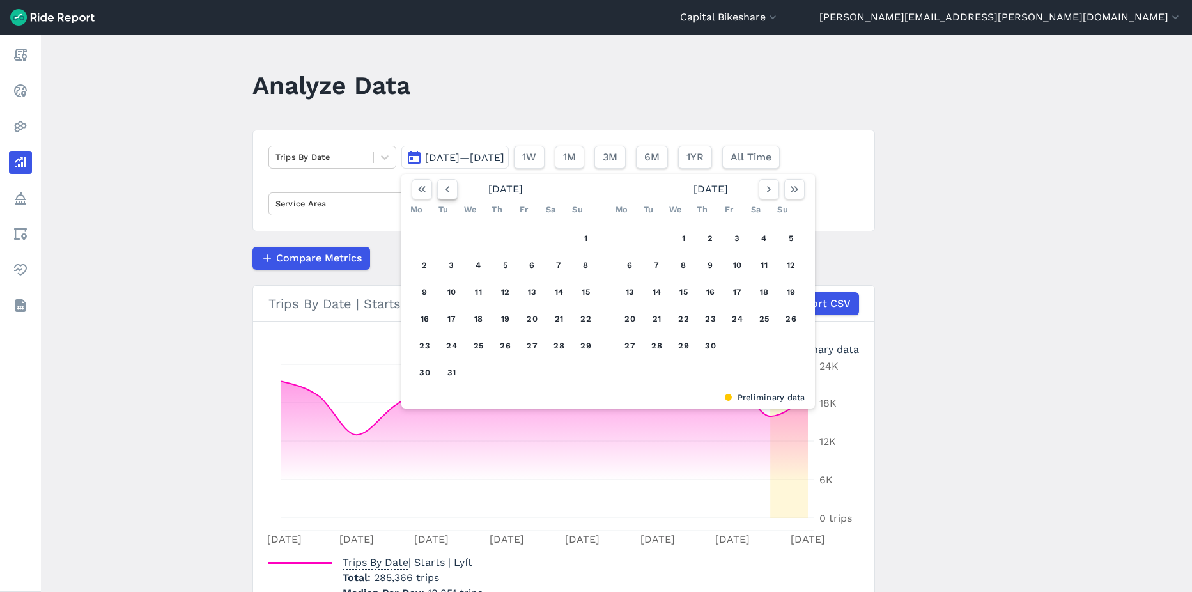
click at [452, 192] on button "button" at bounding box center [447, 189] width 20 height 20
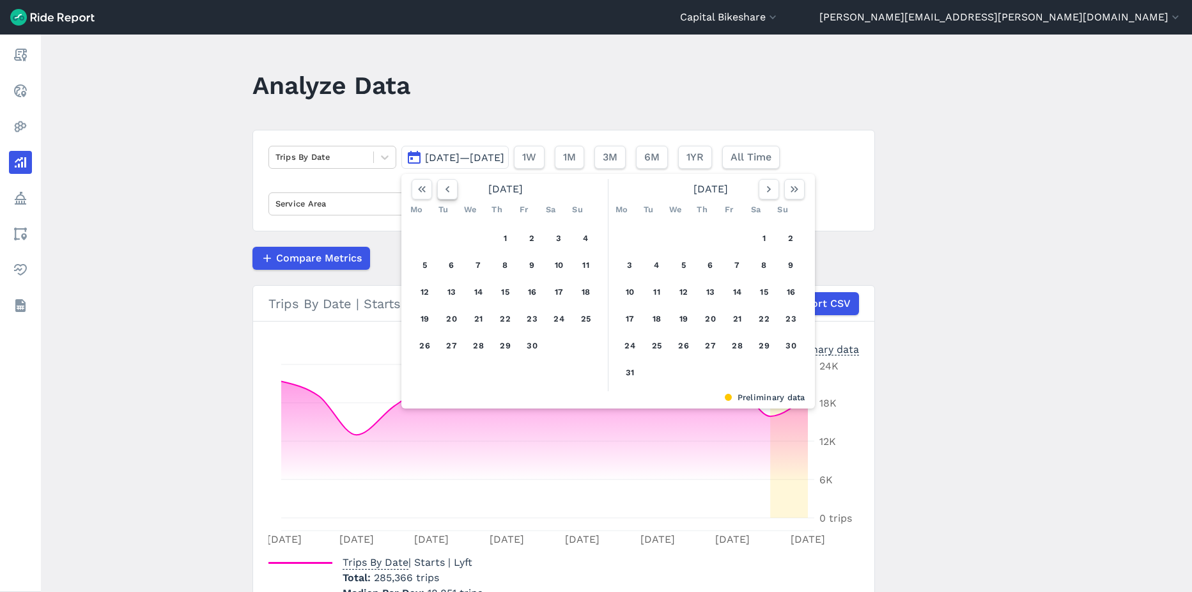
click at [452, 192] on button "button" at bounding box center [447, 189] width 20 height 20
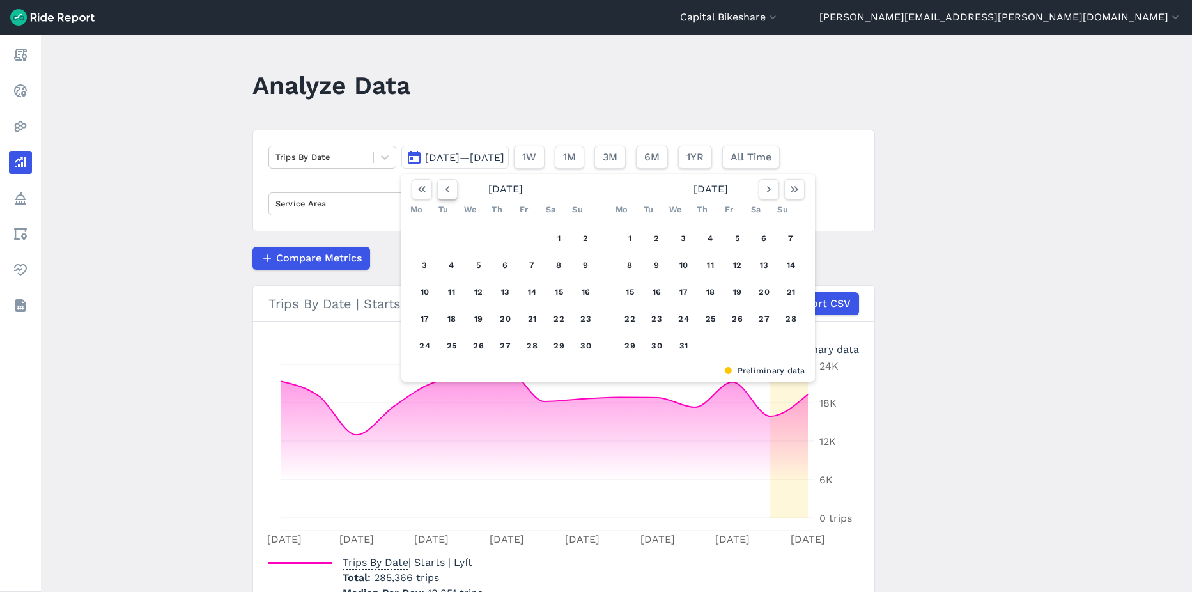
click at [452, 192] on button "button" at bounding box center [447, 189] width 20 height 20
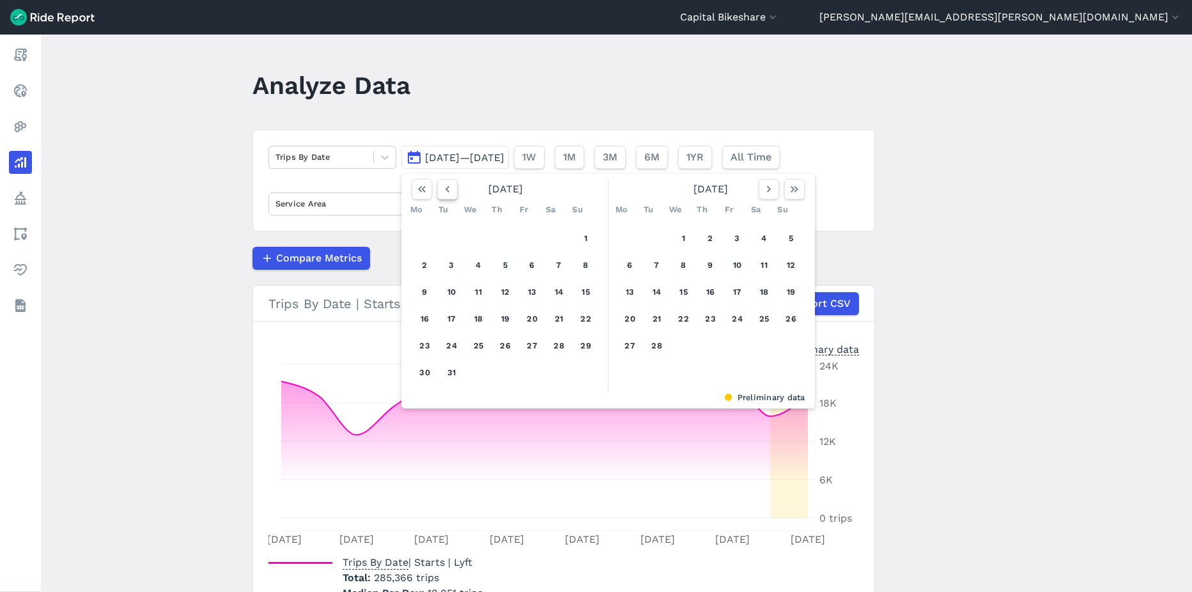
click at [452, 192] on button "button" at bounding box center [447, 189] width 20 height 20
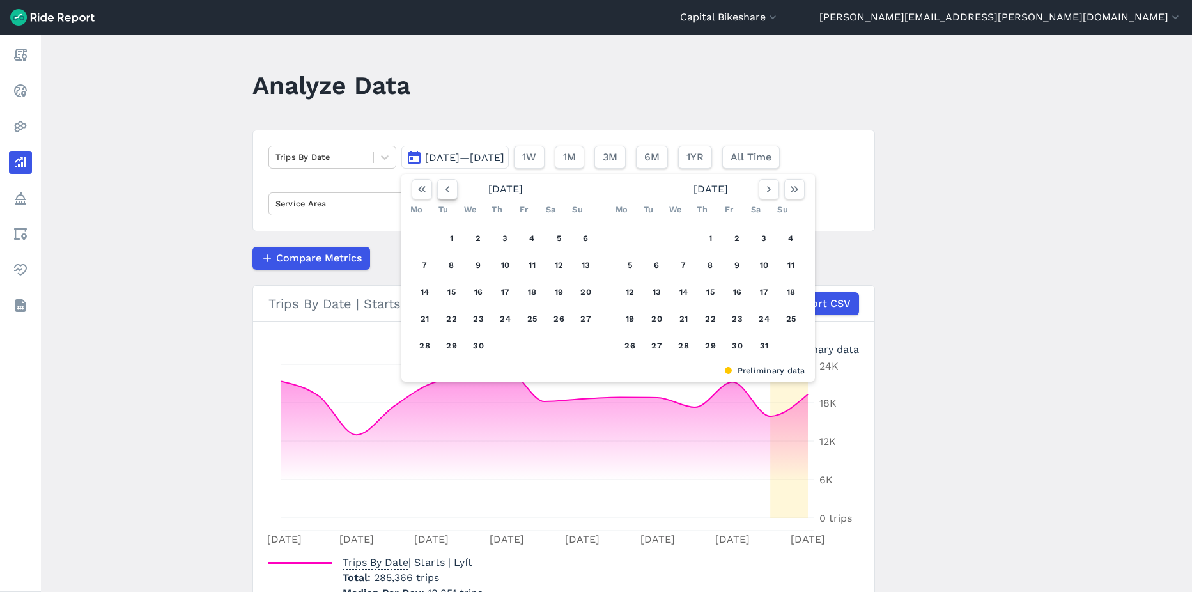
click at [452, 192] on button "button" at bounding box center [447, 189] width 20 height 20
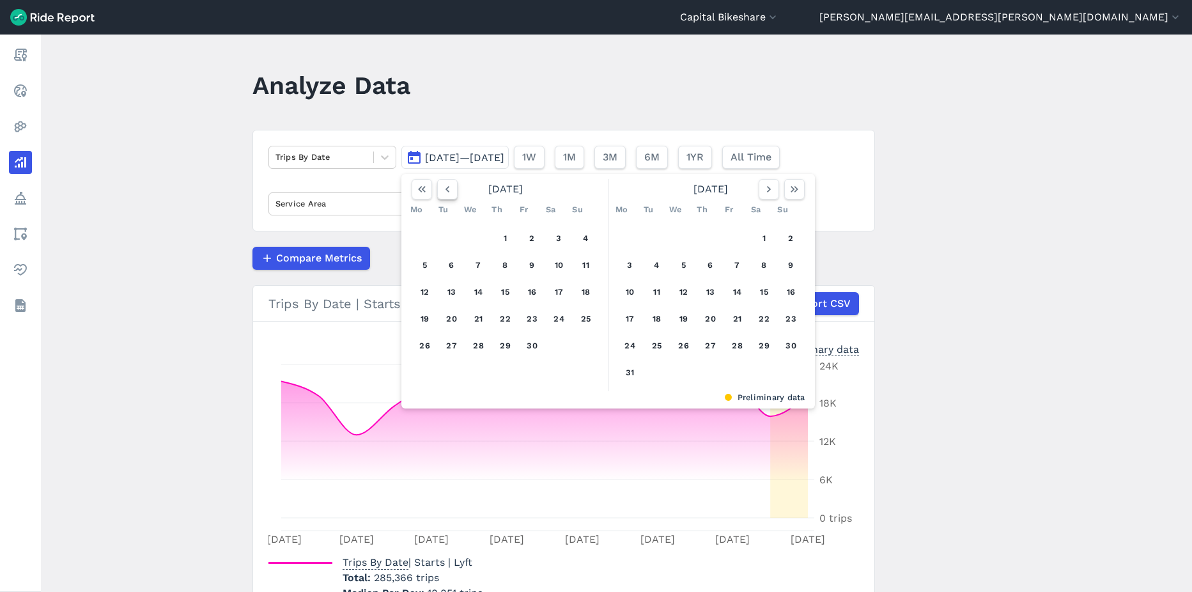
click at [452, 192] on button "button" at bounding box center [447, 189] width 20 height 20
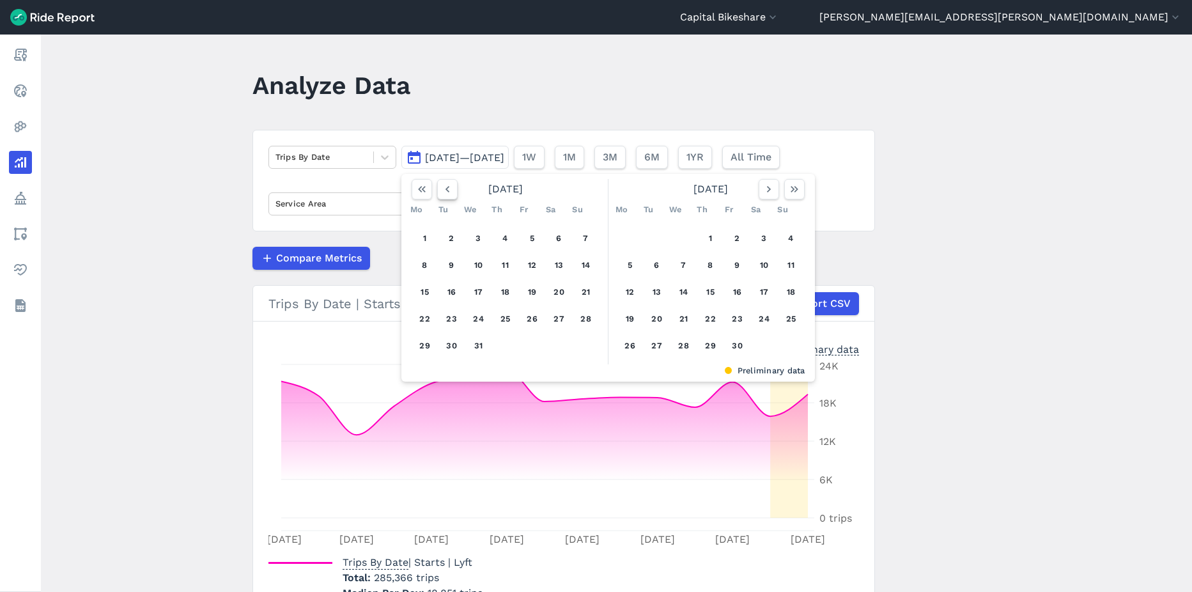
click at [452, 192] on button "button" at bounding box center [447, 189] width 20 height 20
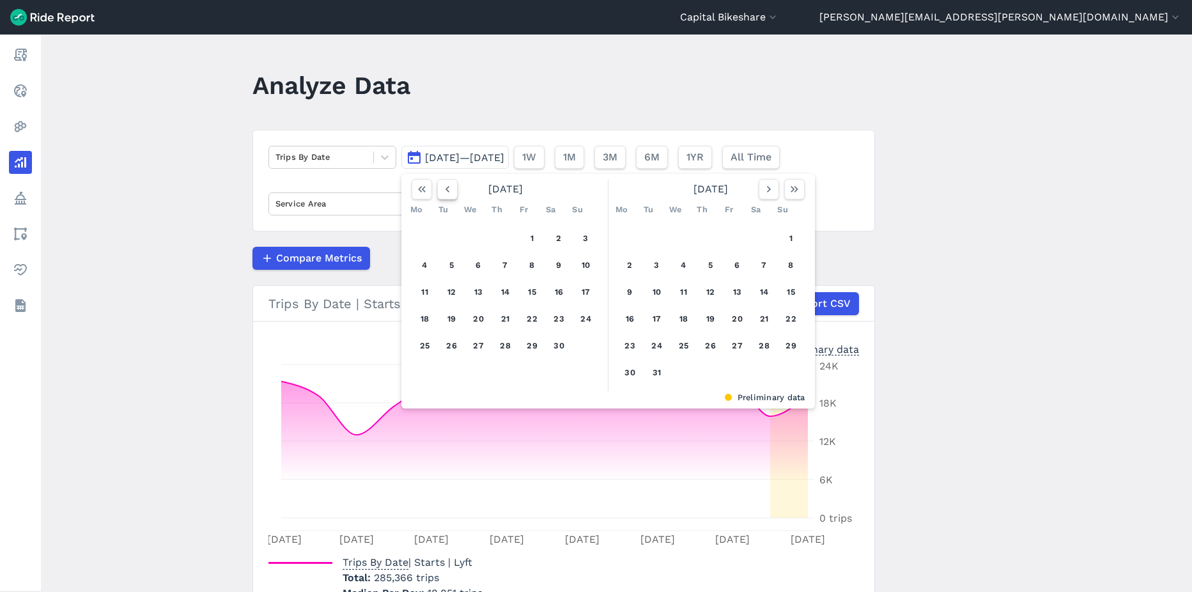
click at [452, 192] on button "button" at bounding box center [447, 189] width 20 height 20
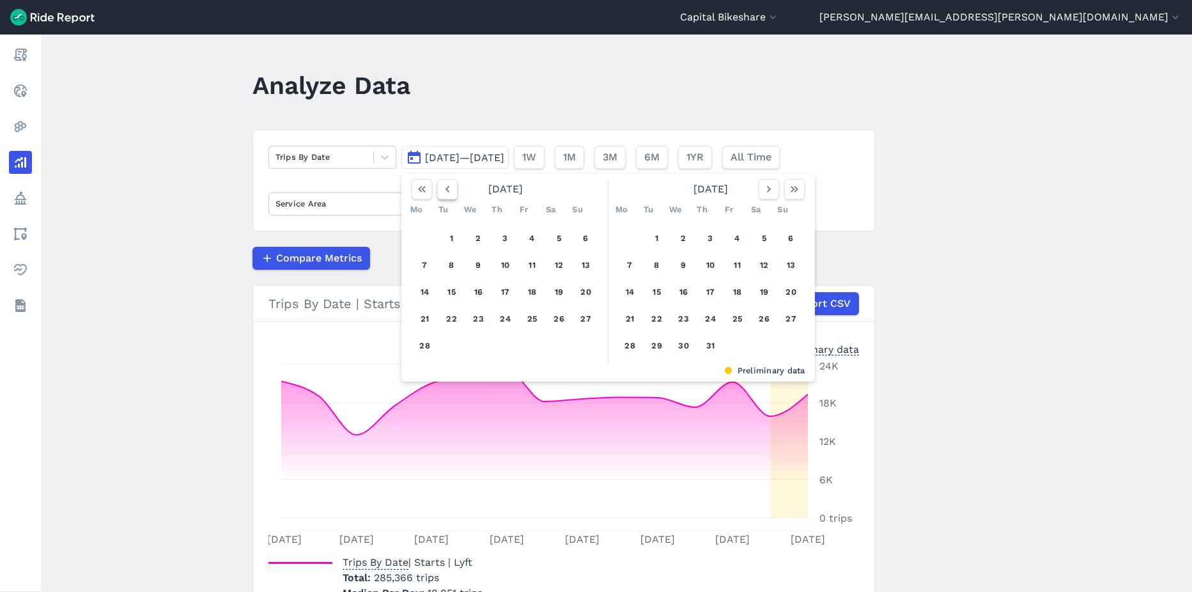
click at [452, 192] on button "button" at bounding box center [447, 189] width 20 height 20
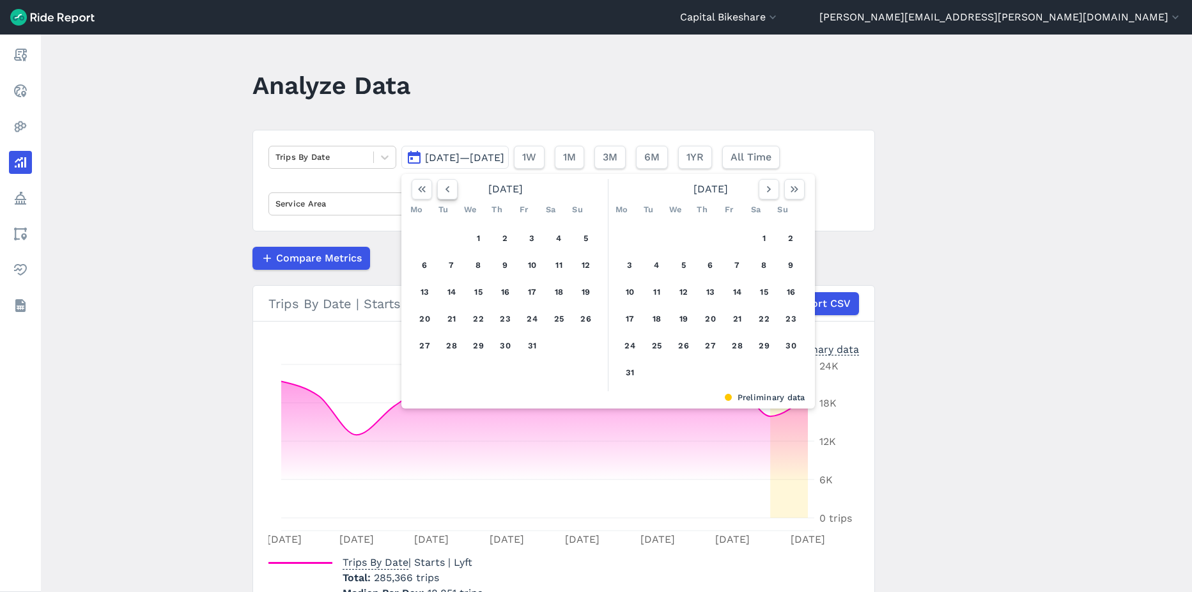
click at [452, 192] on button "button" at bounding box center [447, 189] width 20 height 20
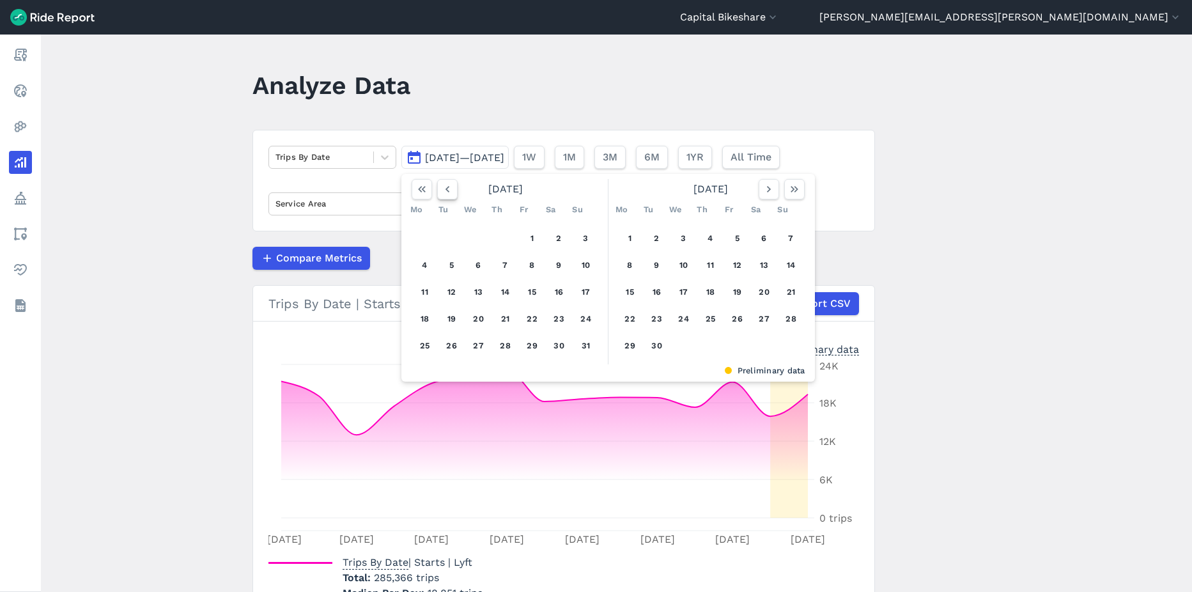
click at [452, 192] on button "button" at bounding box center [447, 189] width 20 height 20
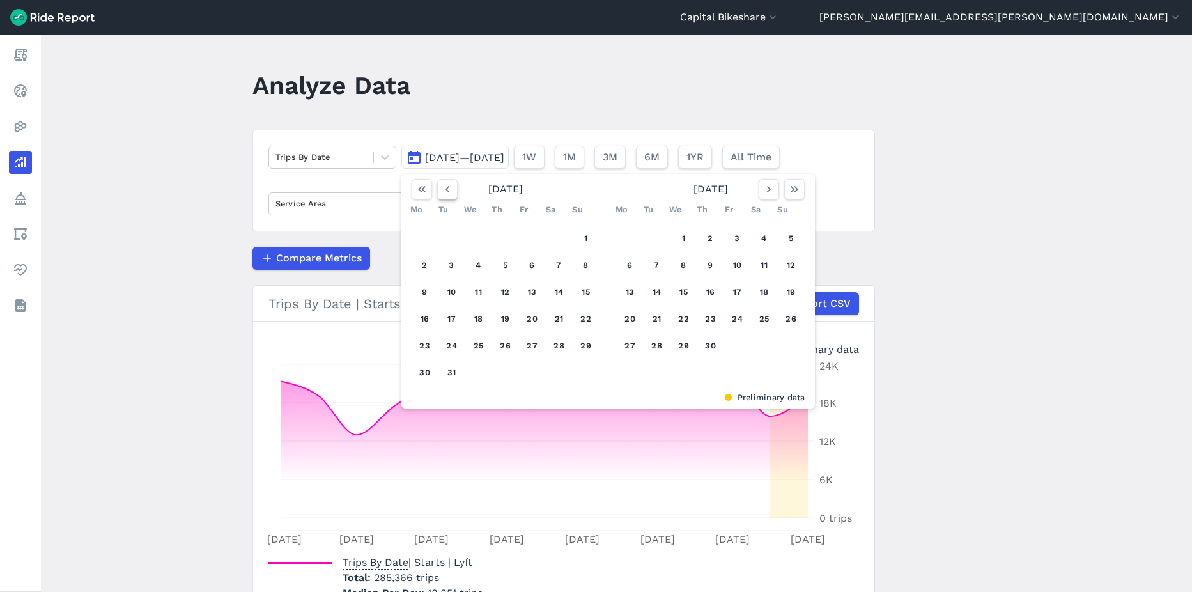
click at [452, 192] on button "button" at bounding box center [447, 189] width 20 height 20
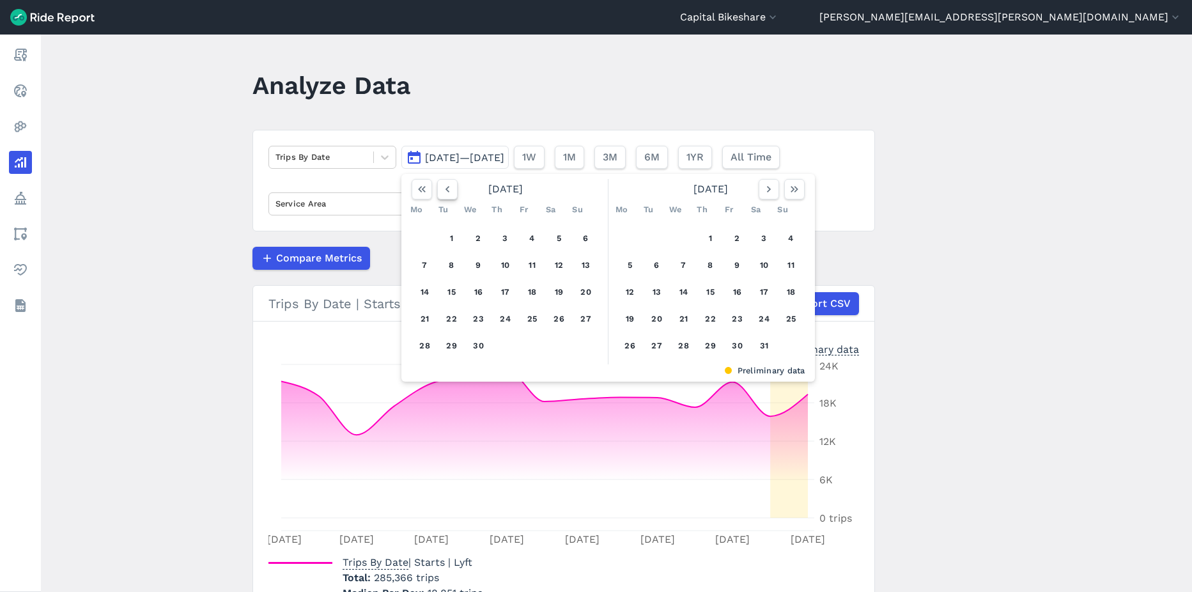
click at [452, 192] on button "button" at bounding box center [447, 189] width 20 height 20
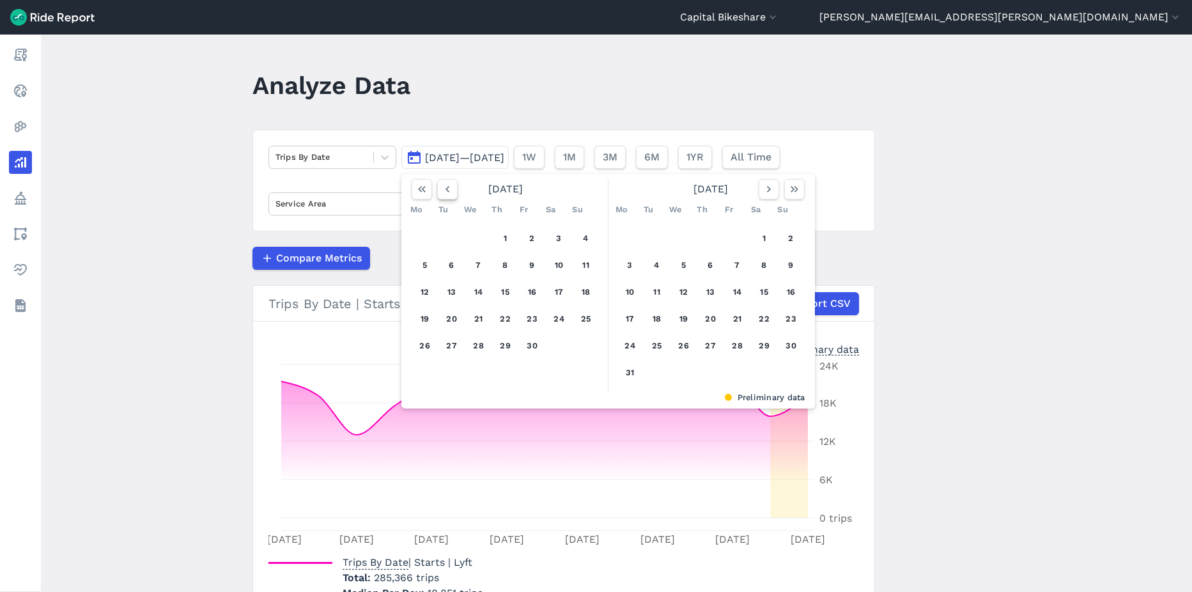
click at [452, 192] on button "button" at bounding box center [447, 189] width 20 height 20
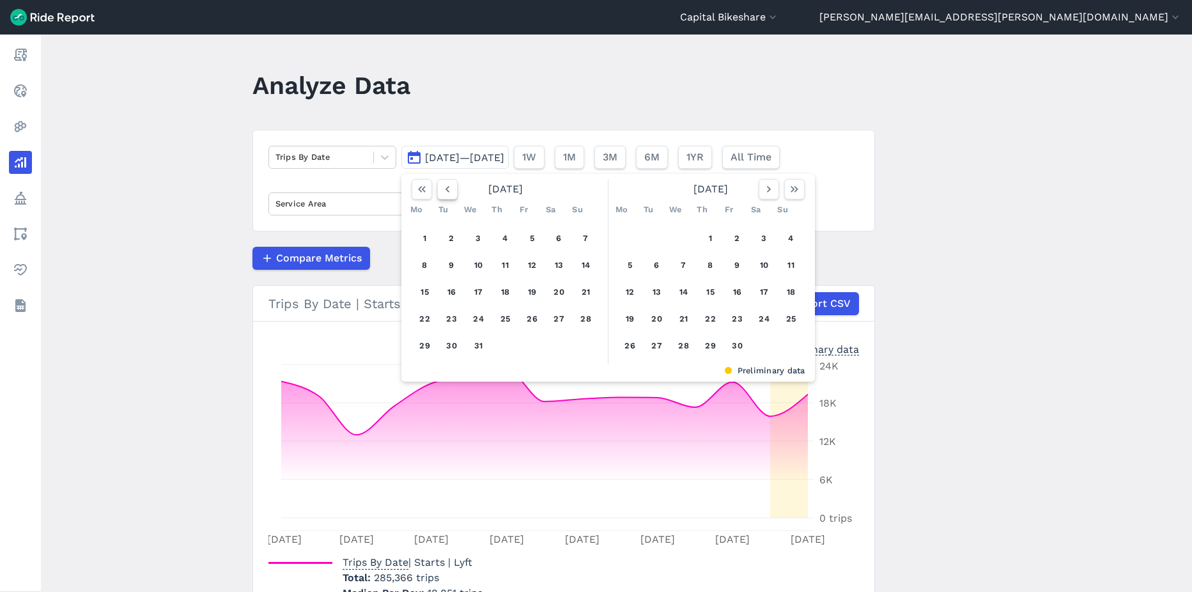
click at [452, 192] on button "button" at bounding box center [447, 189] width 20 height 20
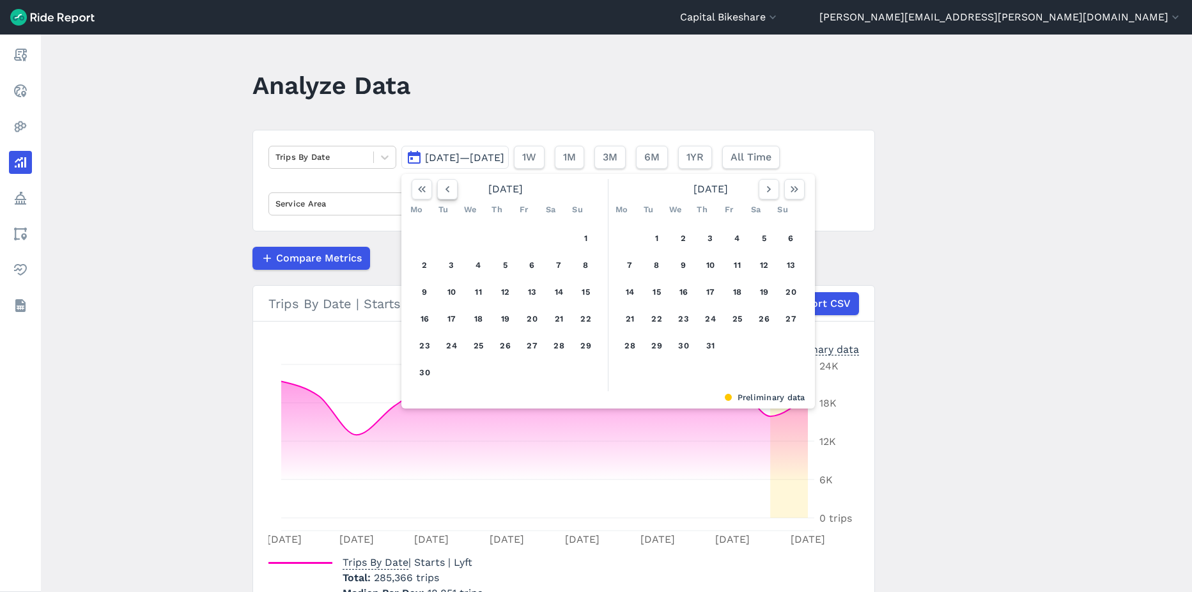
click at [452, 192] on button "button" at bounding box center [447, 189] width 20 height 20
click at [573, 125] on main "Analyze Data Trips By Date Sep 14, 2025—Sep 28, 2025 October 2020 Mo Tu We Th F…" at bounding box center [616, 313] width 1151 height 557
